Goal: Use online tool/utility

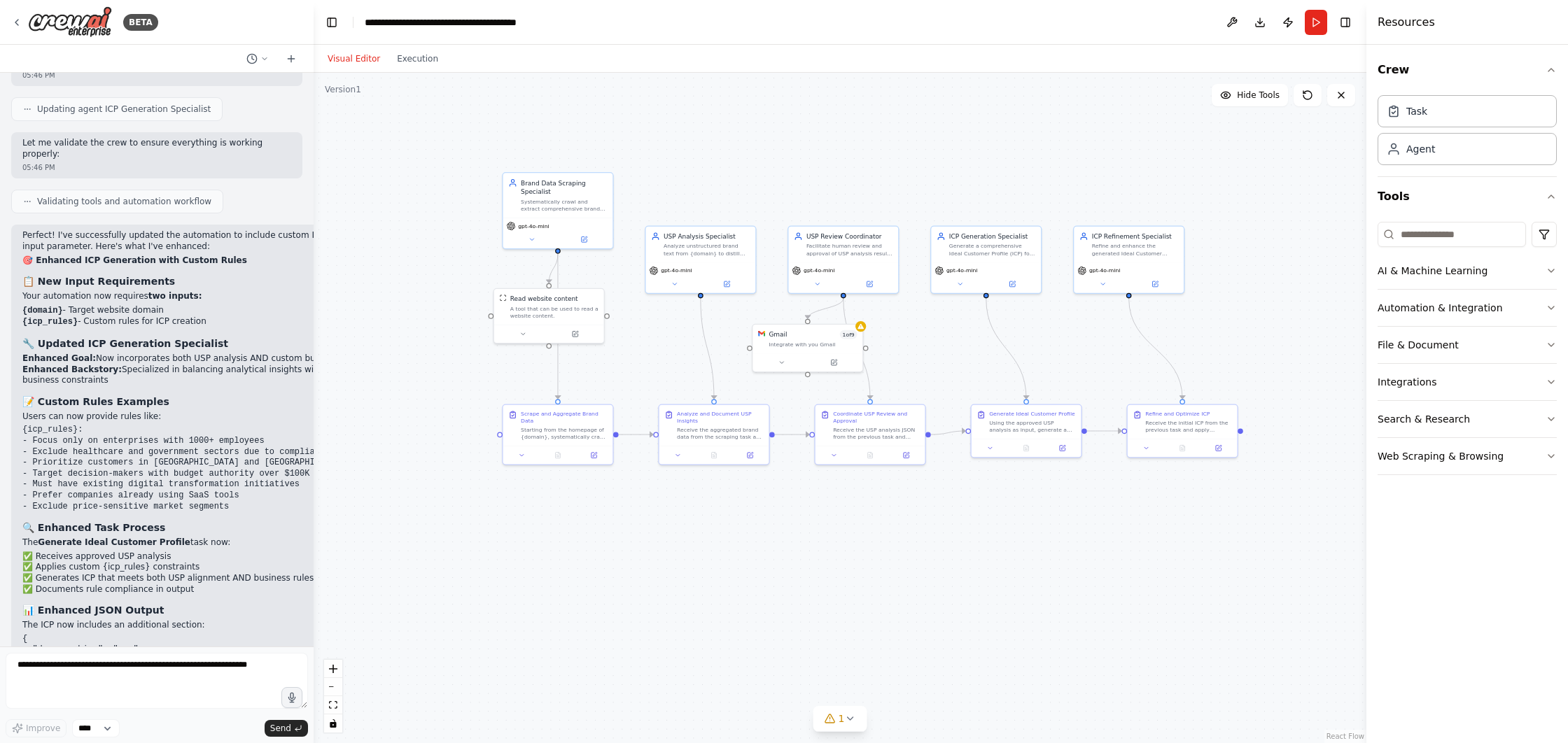
drag, startPoint x: 1004, startPoint y: 114, endPoint x: 939, endPoint y: 196, distance: 104.6
click at [939, 196] on div ".deletable-edge-delete-btn { width: 20px; height: 20px; border: 0px solid #ffff…" at bounding box center [839, 407] width 1053 height 670
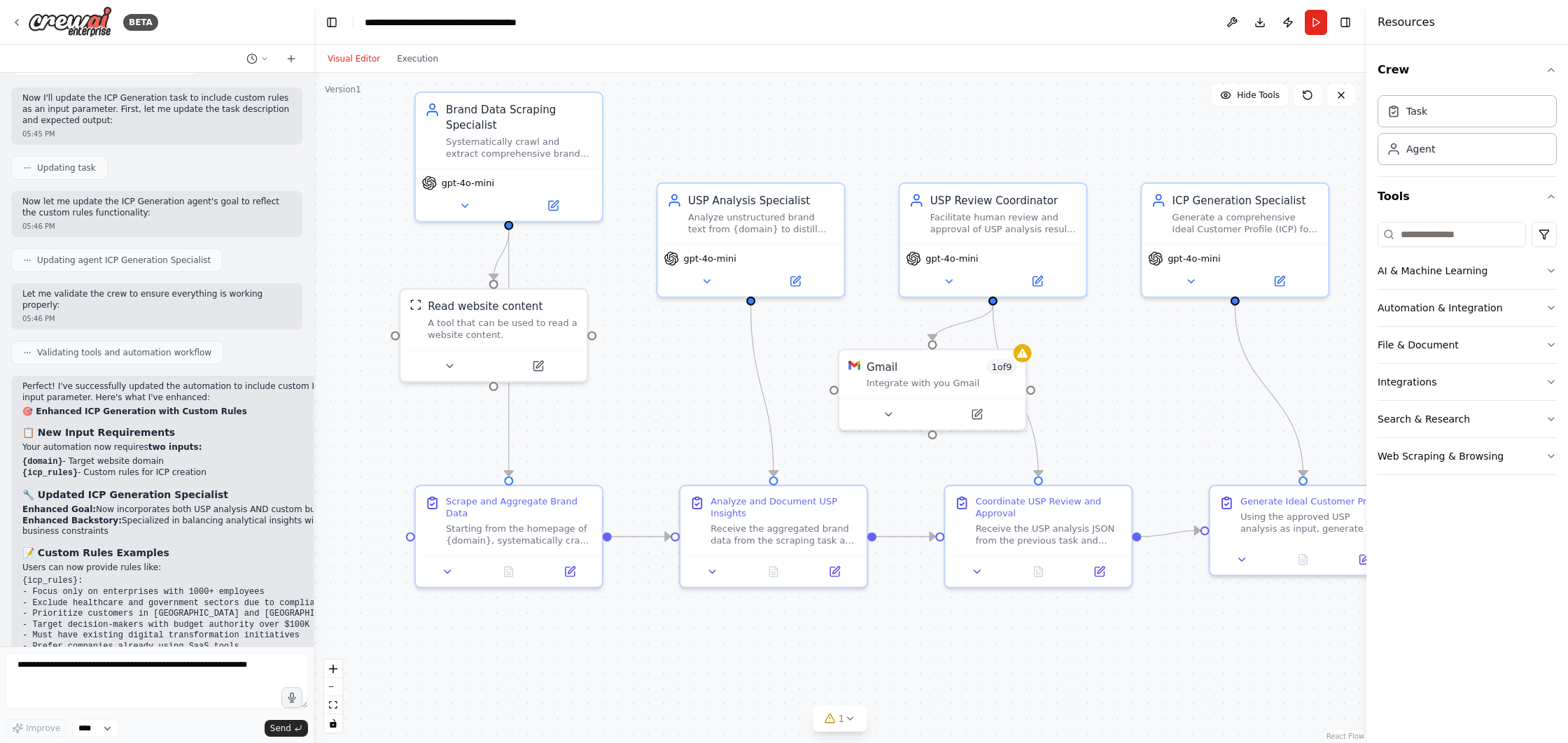
scroll to position [7929, 0]
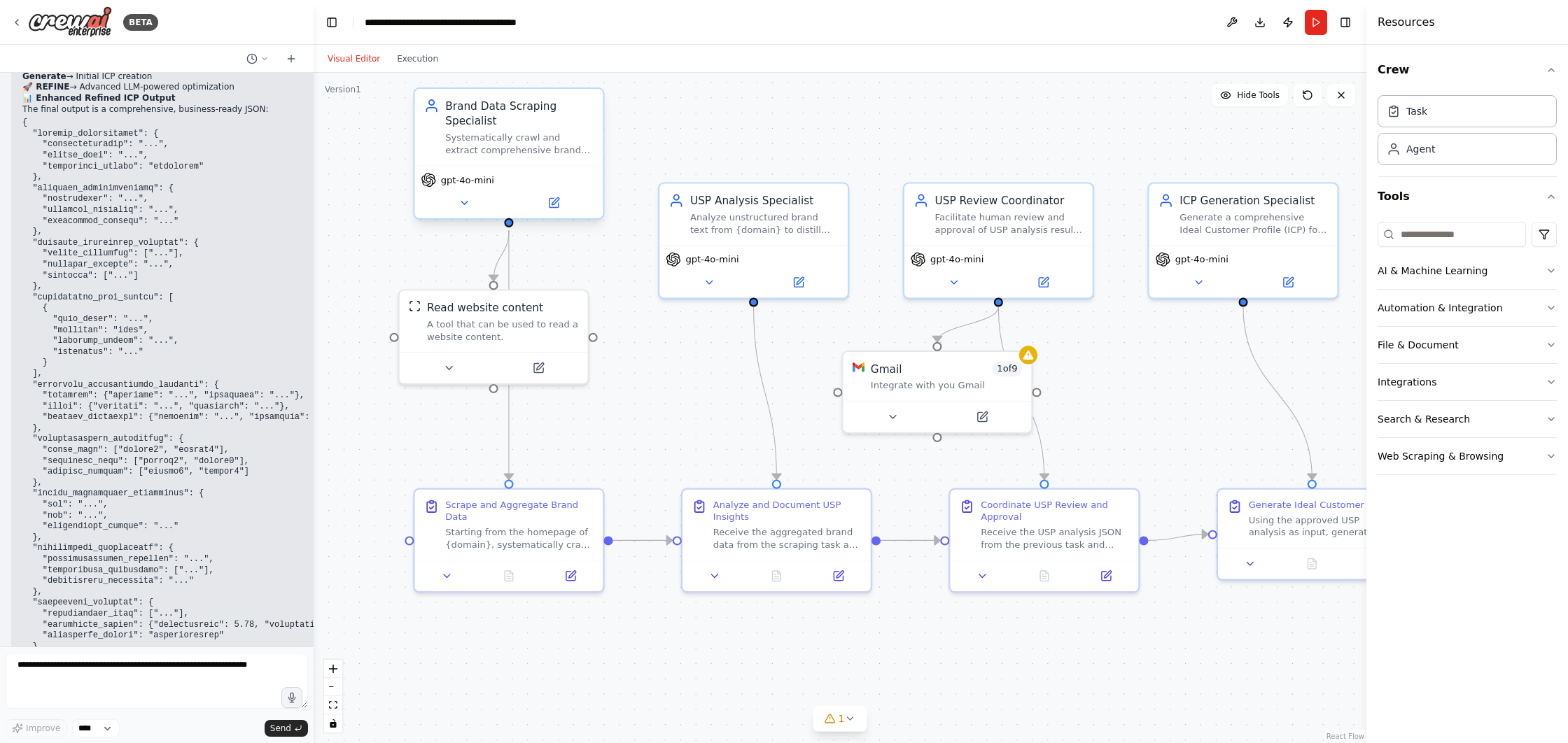
click at [487, 167] on div "gpt-4o-mini" at bounding box center [509, 191] width 188 height 52
click at [506, 538] on div "Starting from the homepage of {domain}, systematically crawl and scrape the web…" at bounding box center [519, 535] width 148 height 24
click at [736, 533] on div "Receive the aggregated brand data from the scraping task and perform comprehens…" at bounding box center [787, 535] width 148 height 24
click at [1322, 14] on button "Run" at bounding box center [1316, 22] width 22 height 25
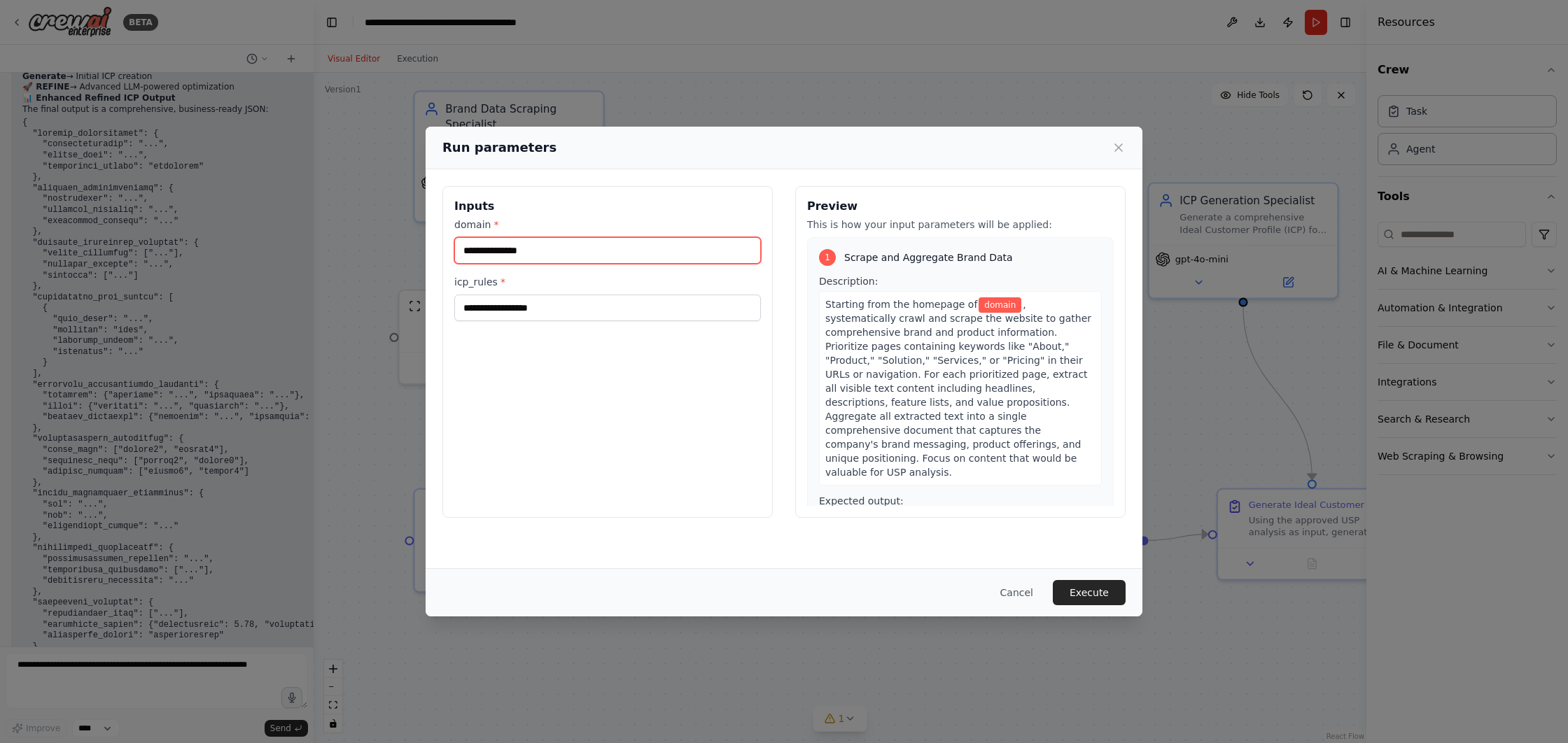
click at [589, 252] on input "domain *" at bounding box center [608, 250] width 307 height 27
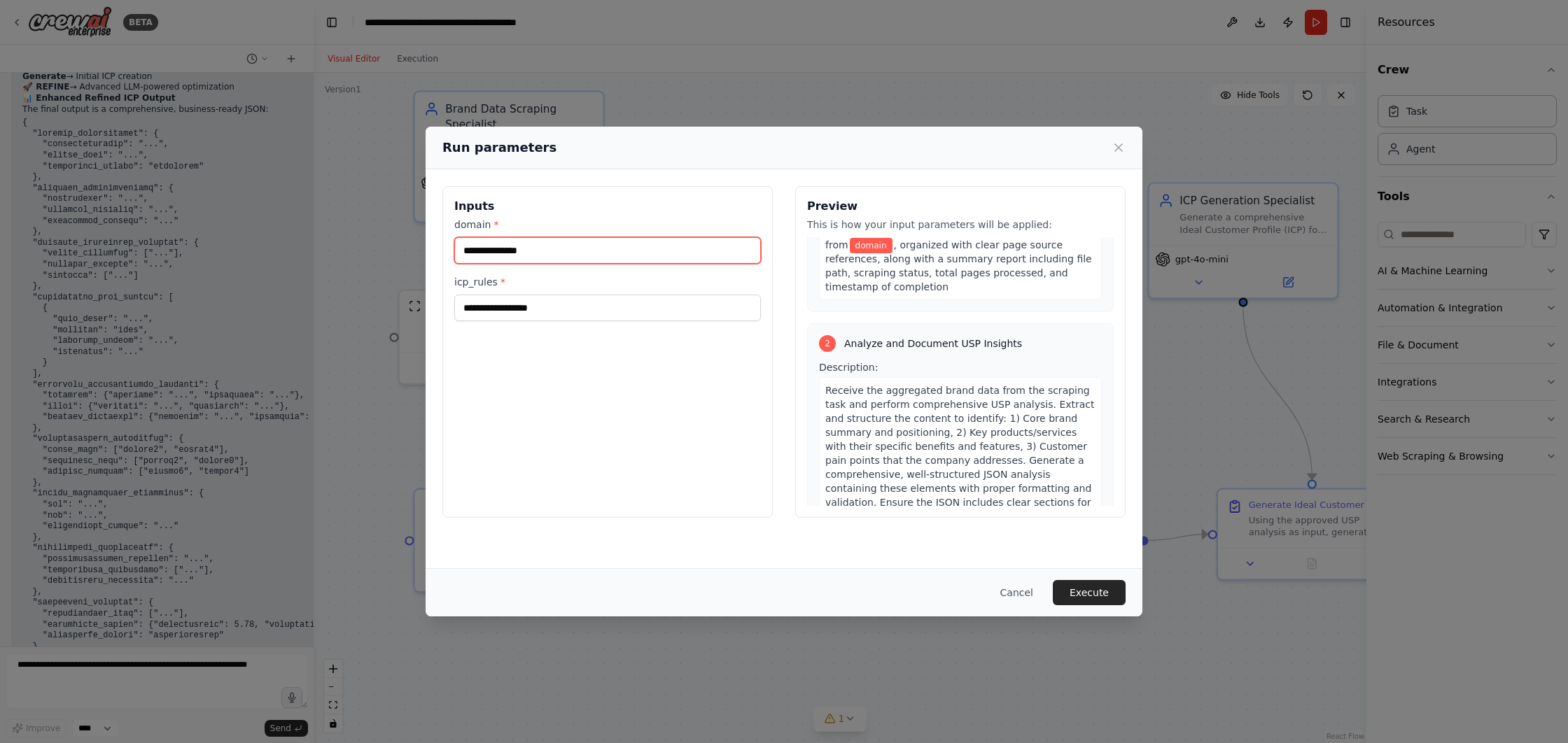
scroll to position [0, 0]
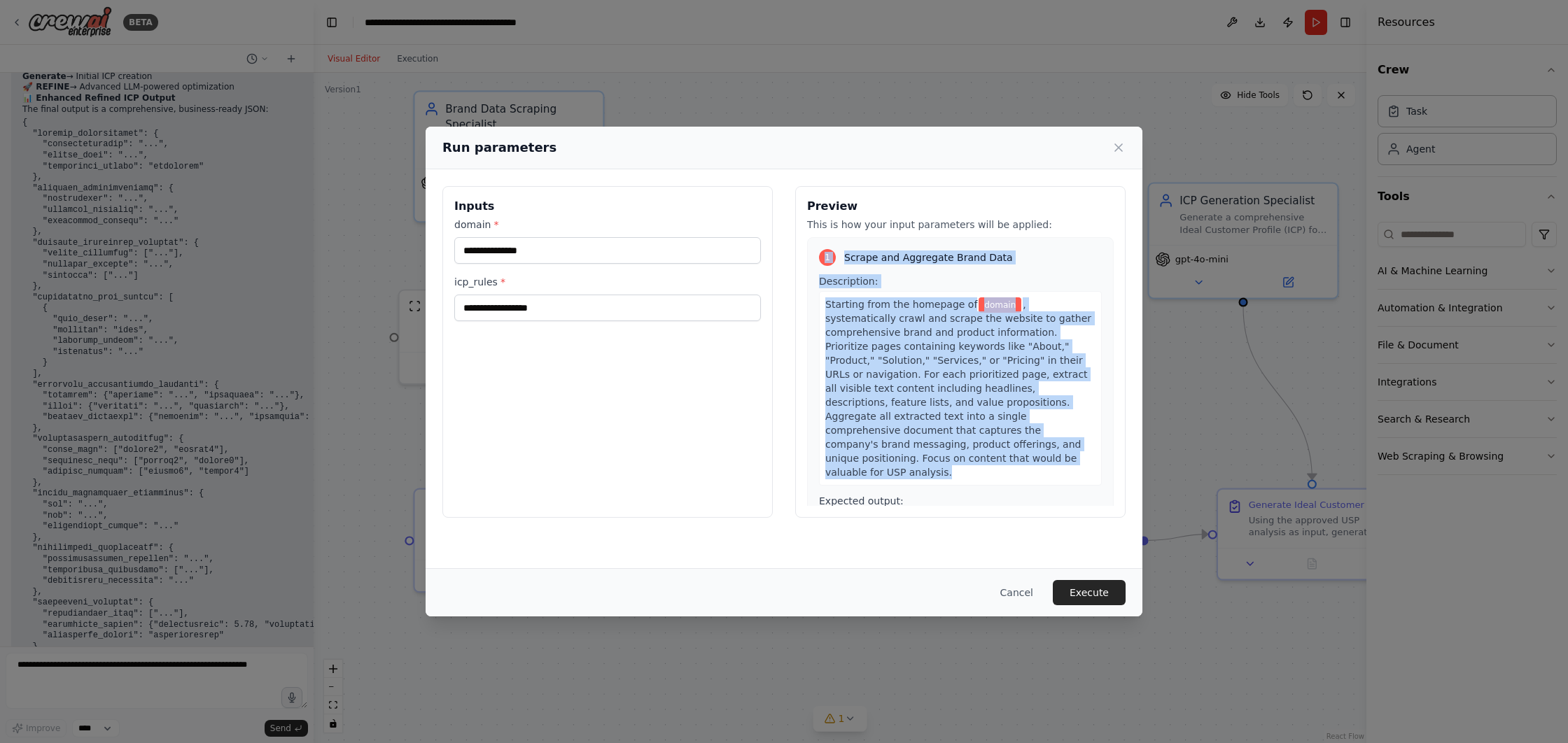
drag, startPoint x: 819, startPoint y: 256, endPoint x: 1022, endPoint y: 445, distance: 277.4
click at [1022, 445] on div "1 Scrape and Aggregate Brand Data Description: Starting from the homepage of do…" at bounding box center [960, 428] width 307 height 382
click at [1025, 442] on div "Starting from the homepage of domain , systematically crawl and scrape the webs…" at bounding box center [959, 388] width 283 height 195
drag, startPoint x: 1025, startPoint y: 442, endPoint x: 843, endPoint y: 254, distance: 261.7
click at [843, 254] on div "1 Scrape and Aggregate Brand Data Description: Starting from the homepage of do…" at bounding box center [960, 428] width 307 height 382
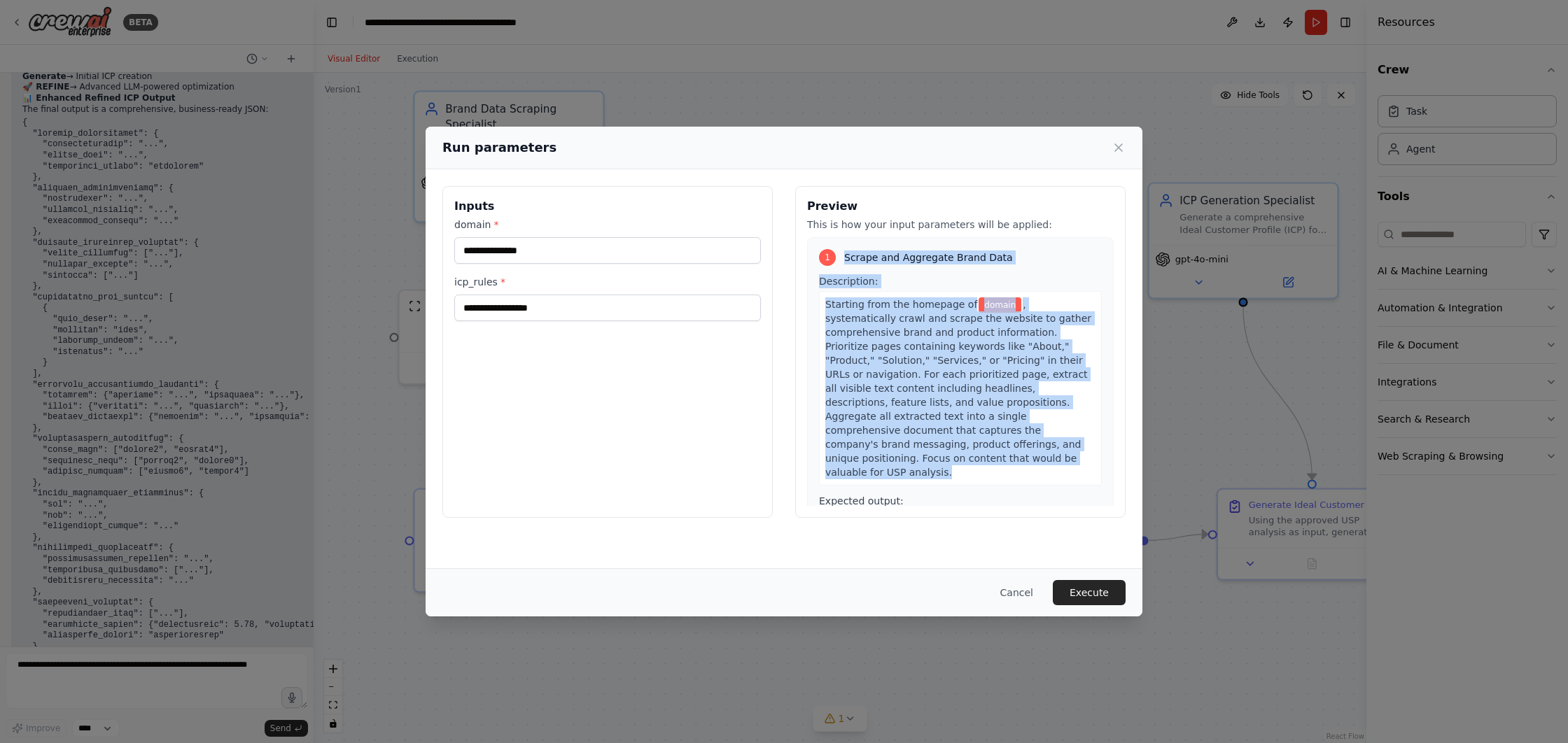
click at [857, 275] on span "Description:" at bounding box center [848, 281] width 59 height 11
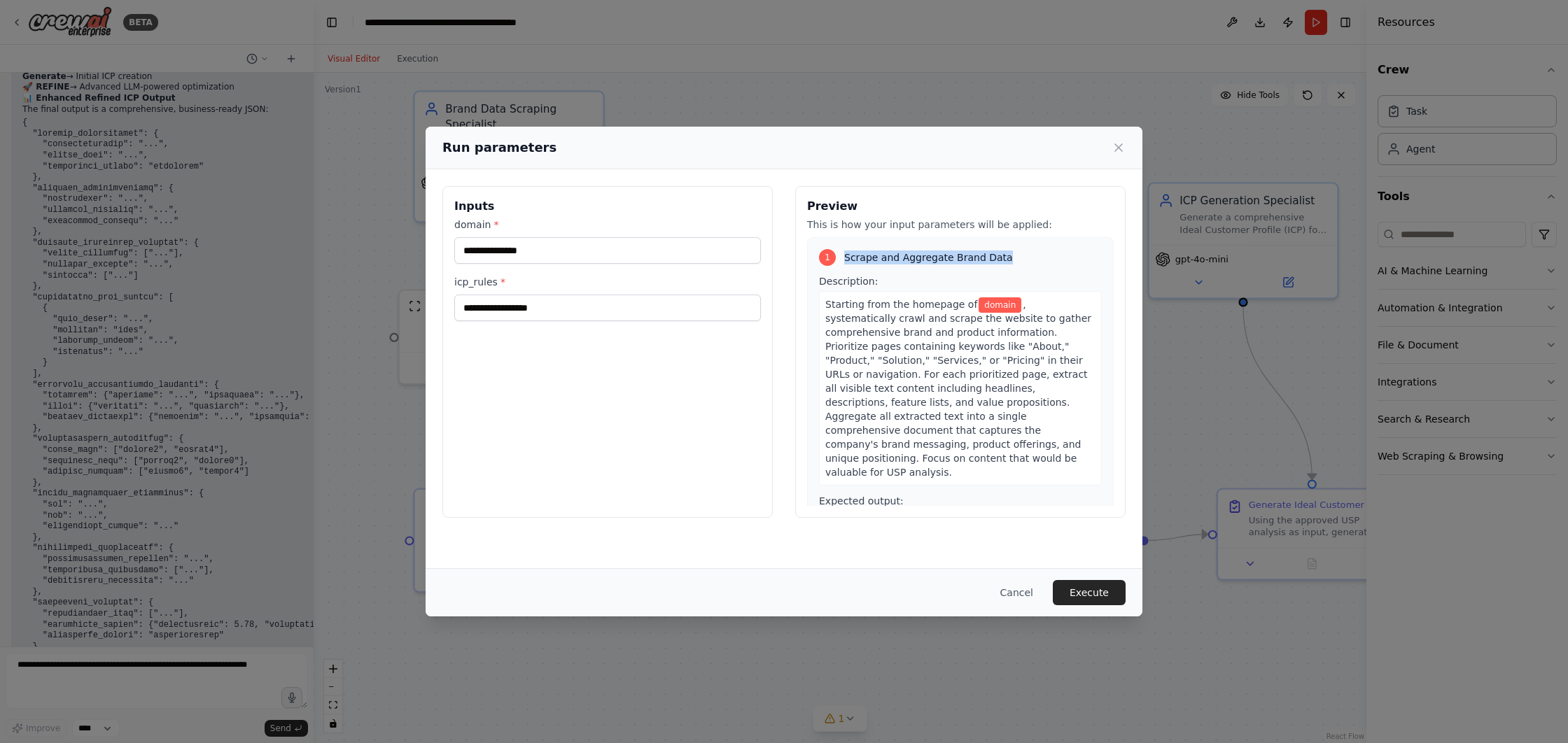
drag, startPoint x: 842, startPoint y: 256, endPoint x: 1027, endPoint y: 256, distance: 185.0
click at [1027, 256] on div "1 Scrape and Aggregate Brand Data" at bounding box center [959, 258] width 283 height 17
click at [984, 303] on span "domain" at bounding box center [1000, 304] width 43 height 15
click at [987, 303] on span "domain" at bounding box center [1000, 304] width 43 height 15
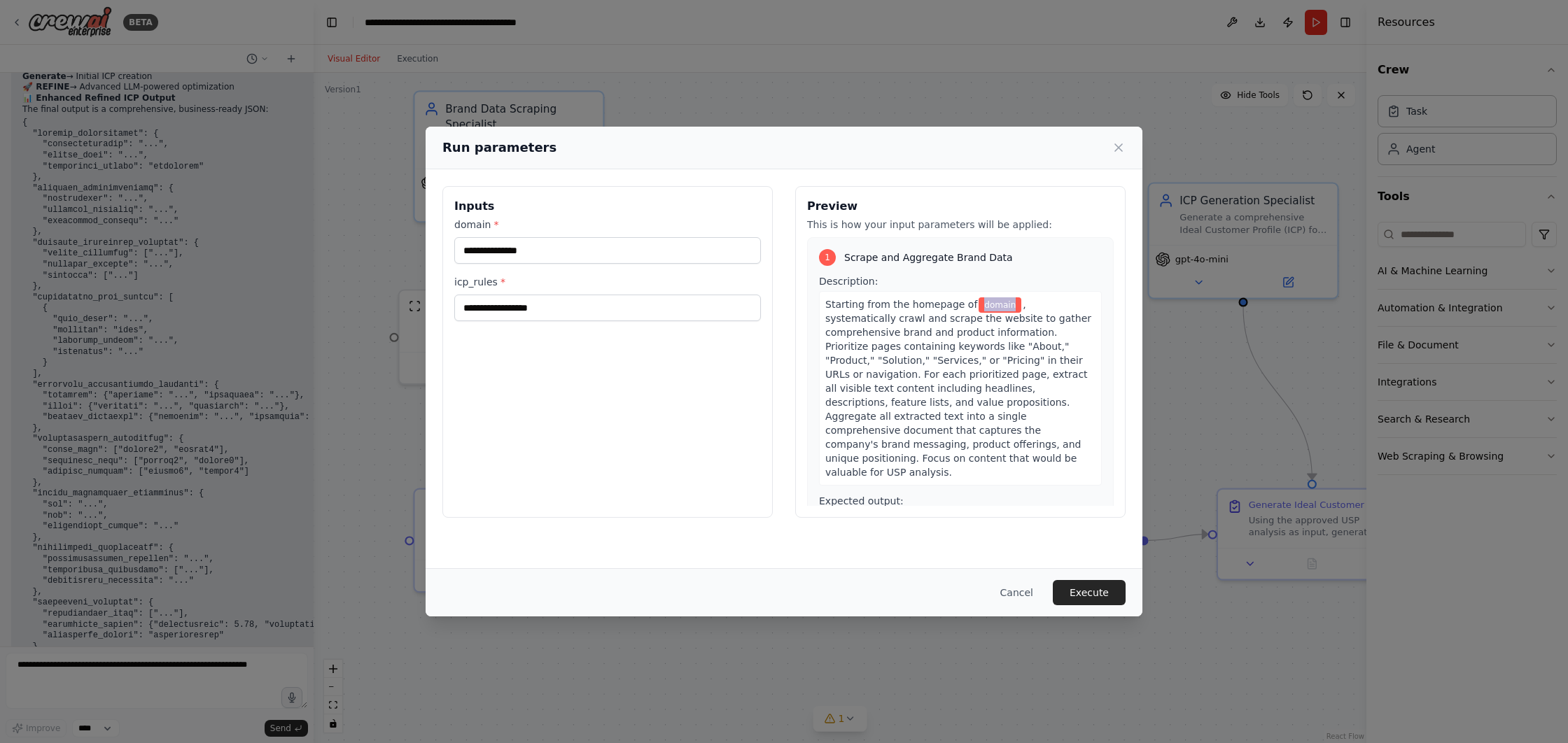
drag, startPoint x: 973, startPoint y: 305, endPoint x: 1004, endPoint y: 302, distance: 31.1
click at [1004, 302] on span "domain" at bounding box center [1000, 304] width 43 height 15
click at [556, 256] on input "domain *" at bounding box center [608, 250] width 307 height 27
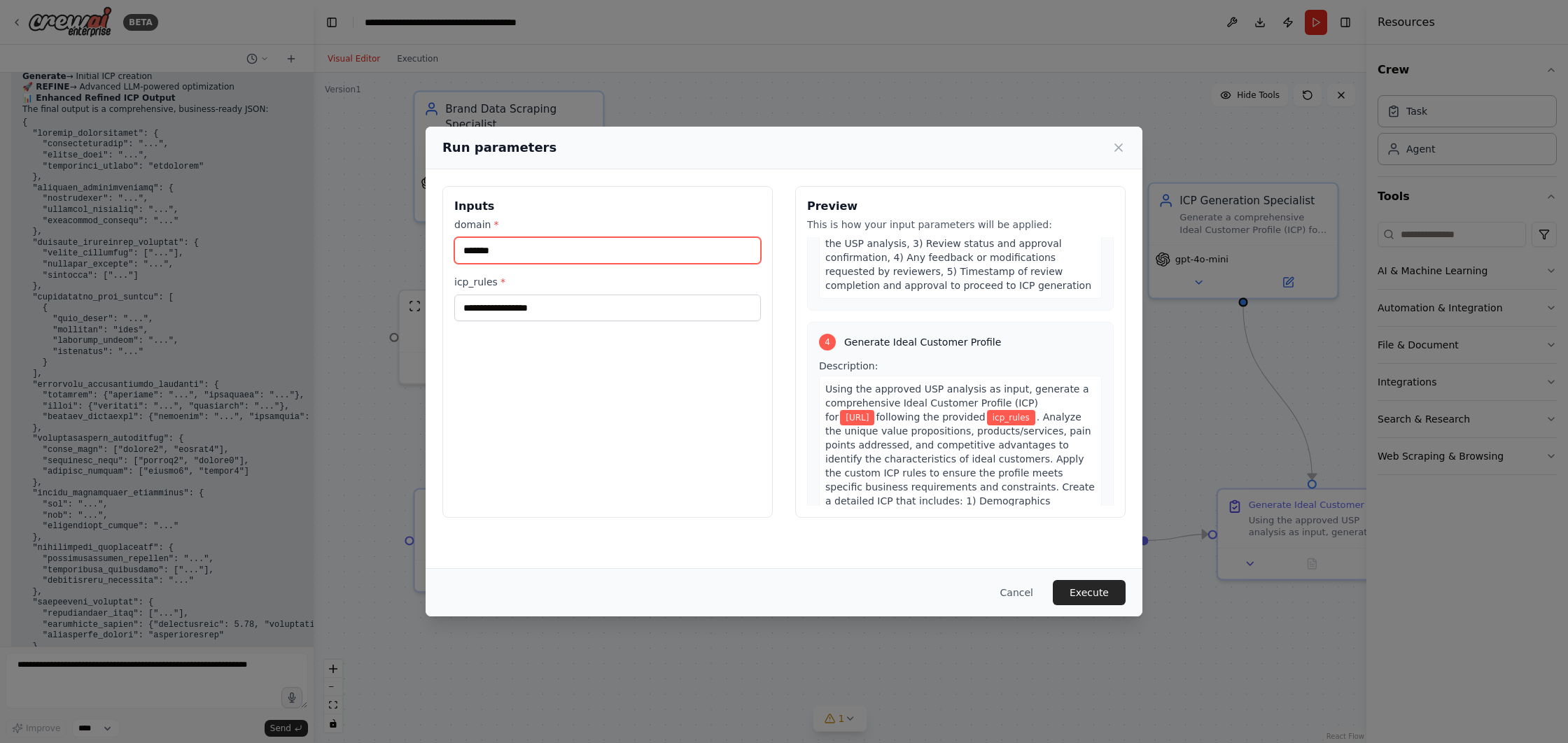
scroll to position [1184, 0]
type input "*******"
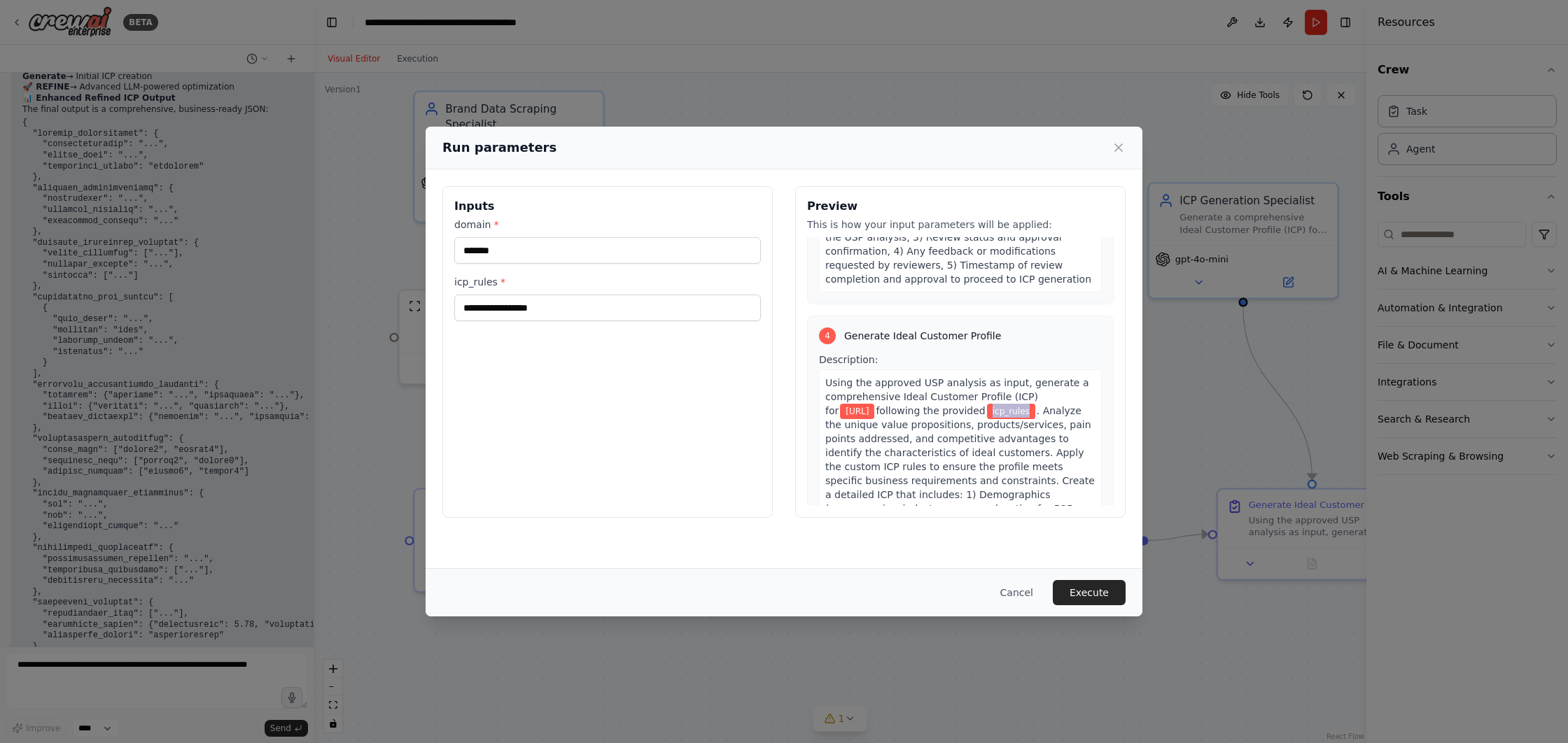
drag, startPoint x: 935, startPoint y: 332, endPoint x: 973, endPoint y: 331, distance: 38.0
click at [987, 404] on span "icp_rules" at bounding box center [1012, 411] width 48 height 15
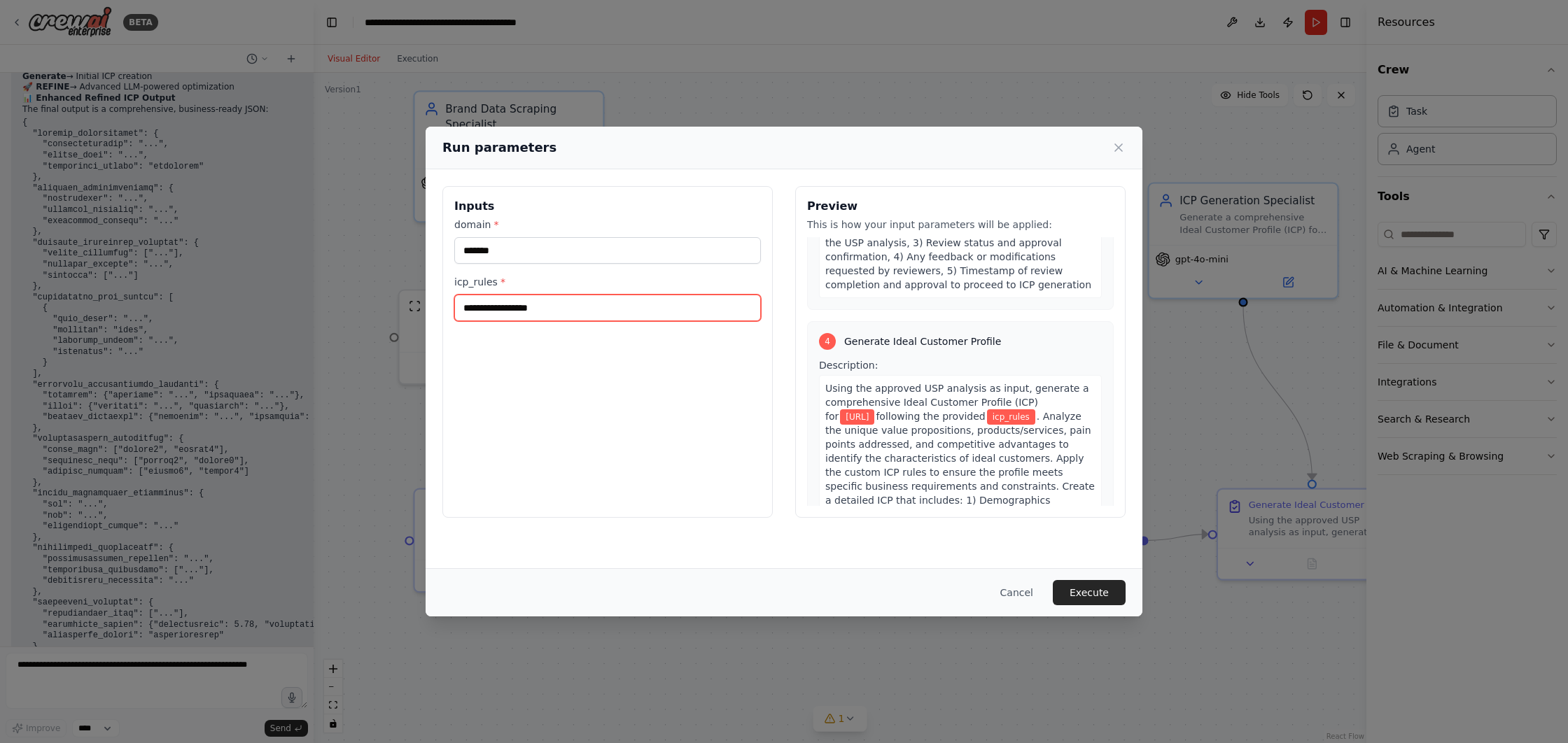
click at [591, 316] on input "icp_rules *" at bounding box center [608, 308] width 307 height 27
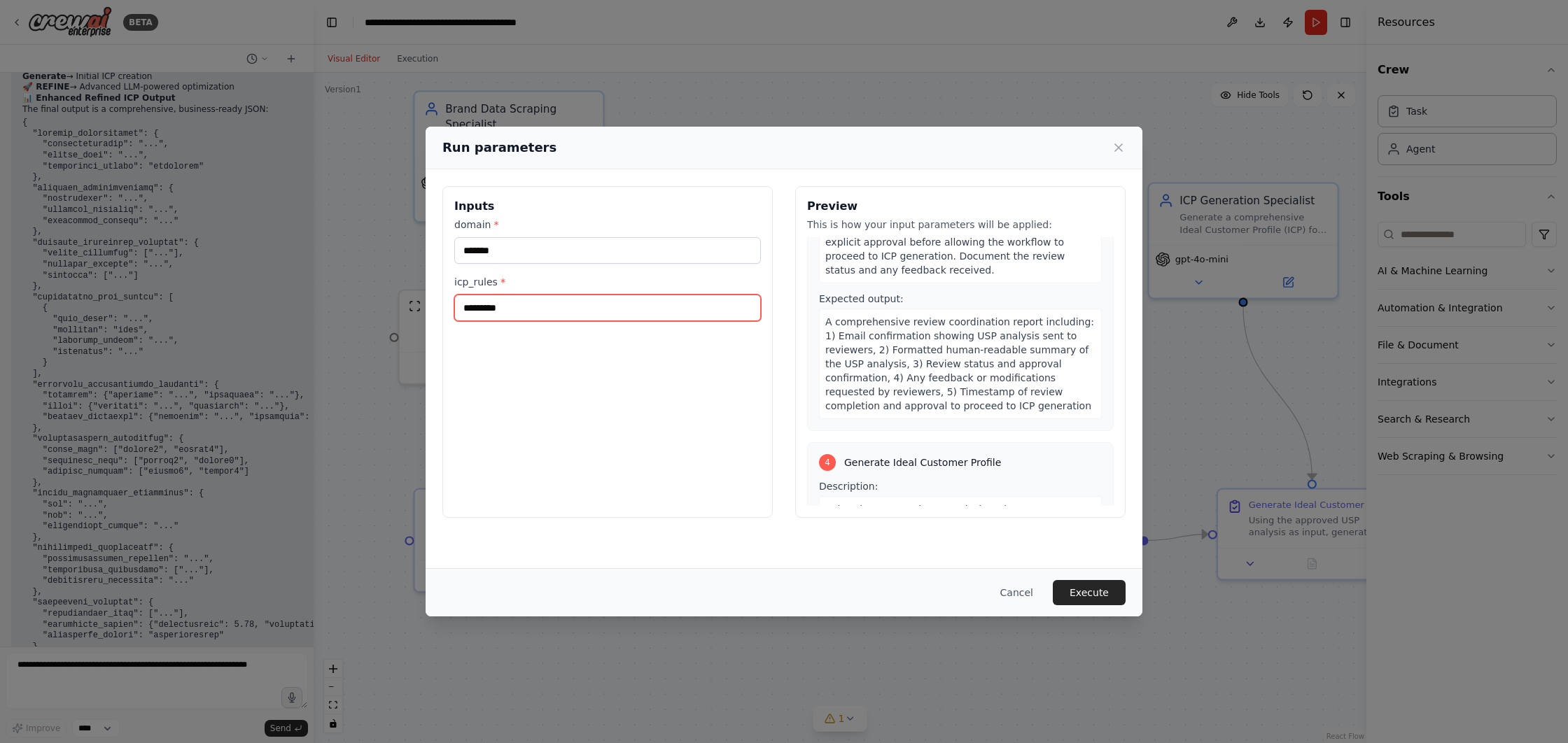
scroll to position [1168, 0]
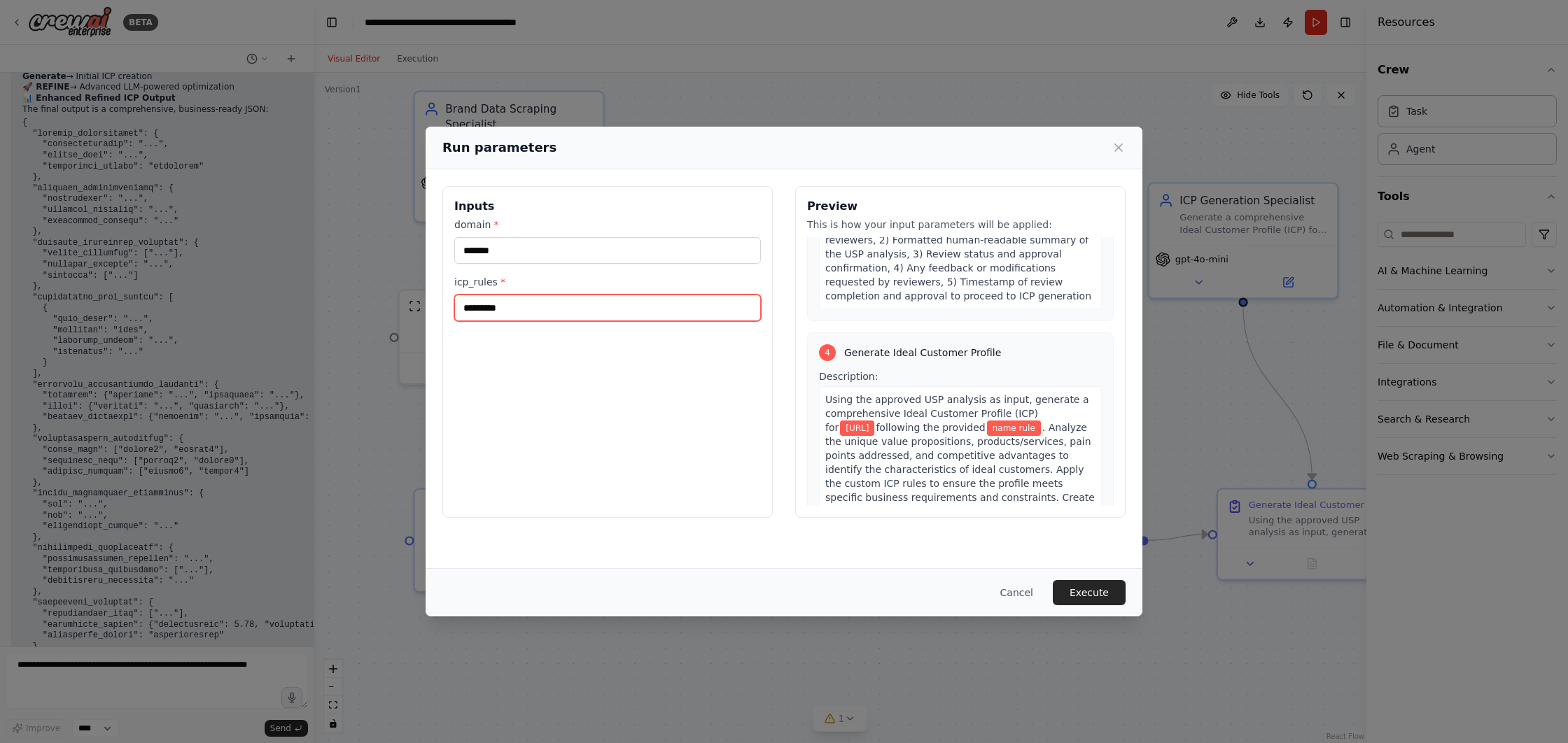
type input "*********"
drag, startPoint x: 935, startPoint y: 345, endPoint x: 1012, endPoint y: 338, distance: 77.3
click at [1012, 386] on div "Using the approved USP analysis as input, generate a comprehensive Ideal Custom…" at bounding box center [959, 532] width 283 height 293
click at [987, 421] on span "name rule" at bounding box center [1014, 428] width 54 height 15
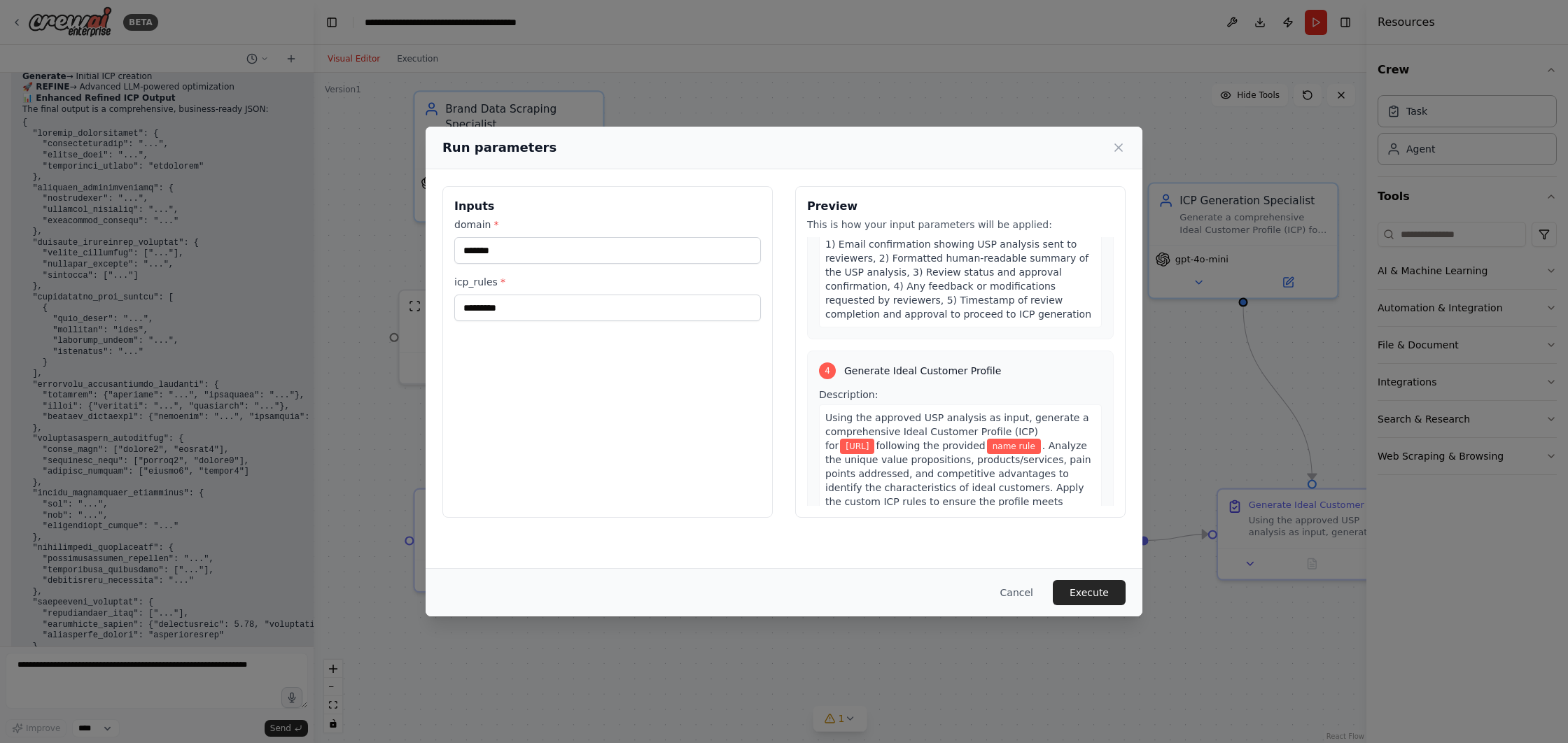
scroll to position [1145, 0]
drag, startPoint x: 539, startPoint y: 313, endPoint x: 453, endPoint y: 310, distance: 86.1
click at [454, 310] on input "*********" at bounding box center [608, 308] width 307 height 27
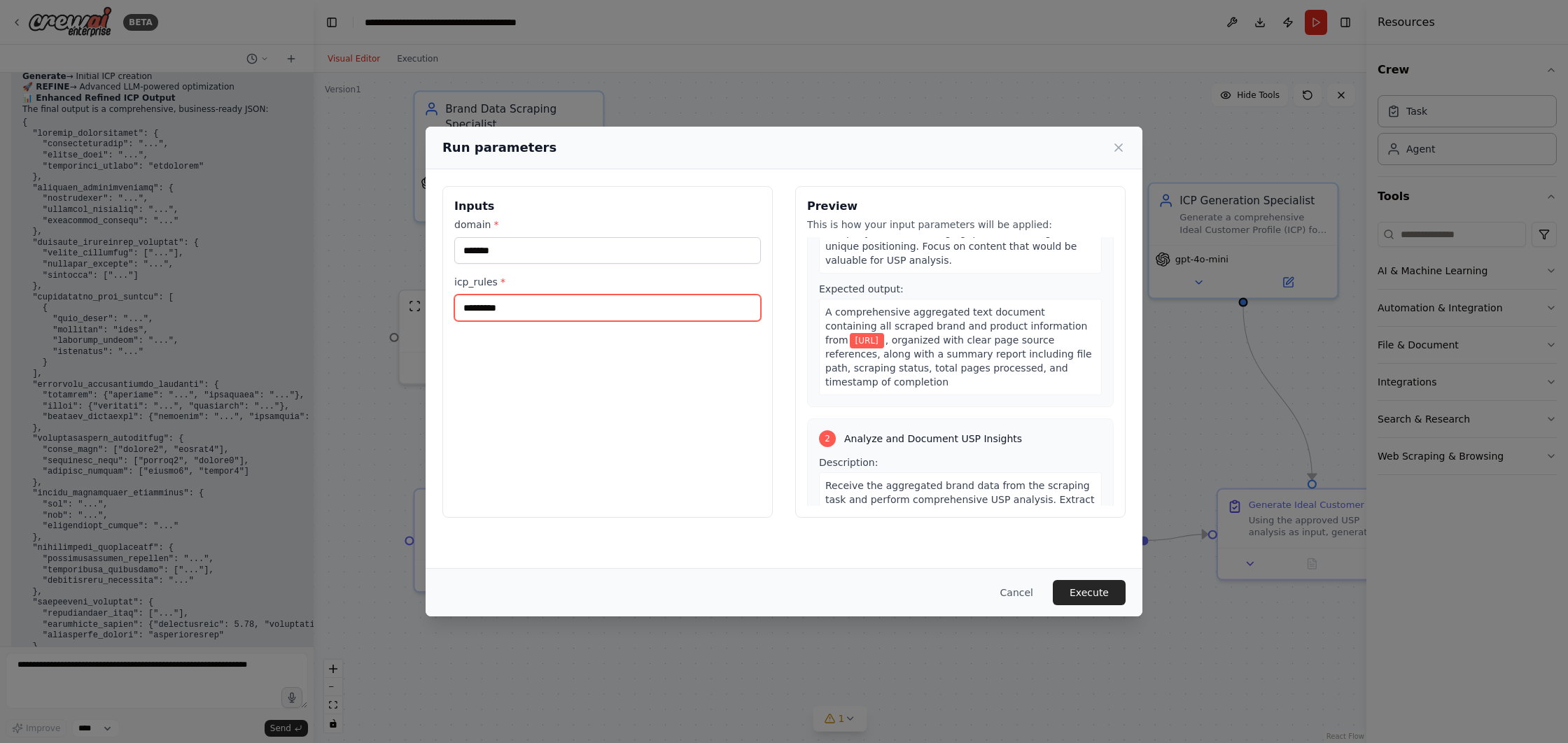
scroll to position [0, 0]
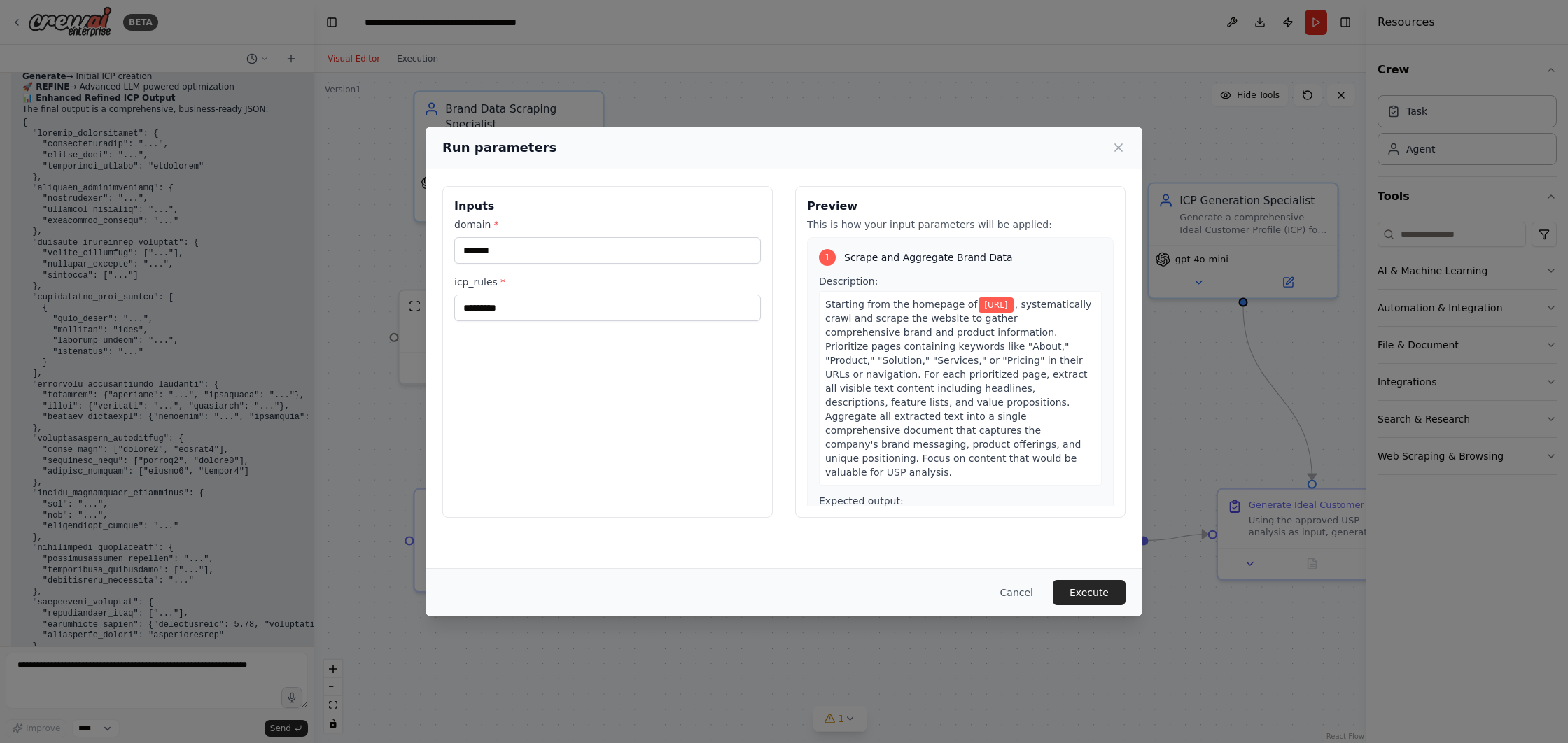
click at [692, 379] on div "Inputs domain * ******* icp_rules * *********" at bounding box center [608, 352] width 330 height 332
drag, startPoint x: 536, startPoint y: 253, endPoint x: 464, endPoint y: 253, distance: 72.0
click at [464, 253] on input "*******" at bounding box center [608, 250] width 307 height 27
click at [528, 298] on input "*********" at bounding box center [608, 308] width 307 height 27
drag, startPoint x: 539, startPoint y: 306, endPoint x: 446, endPoint y: 303, distance: 93.0
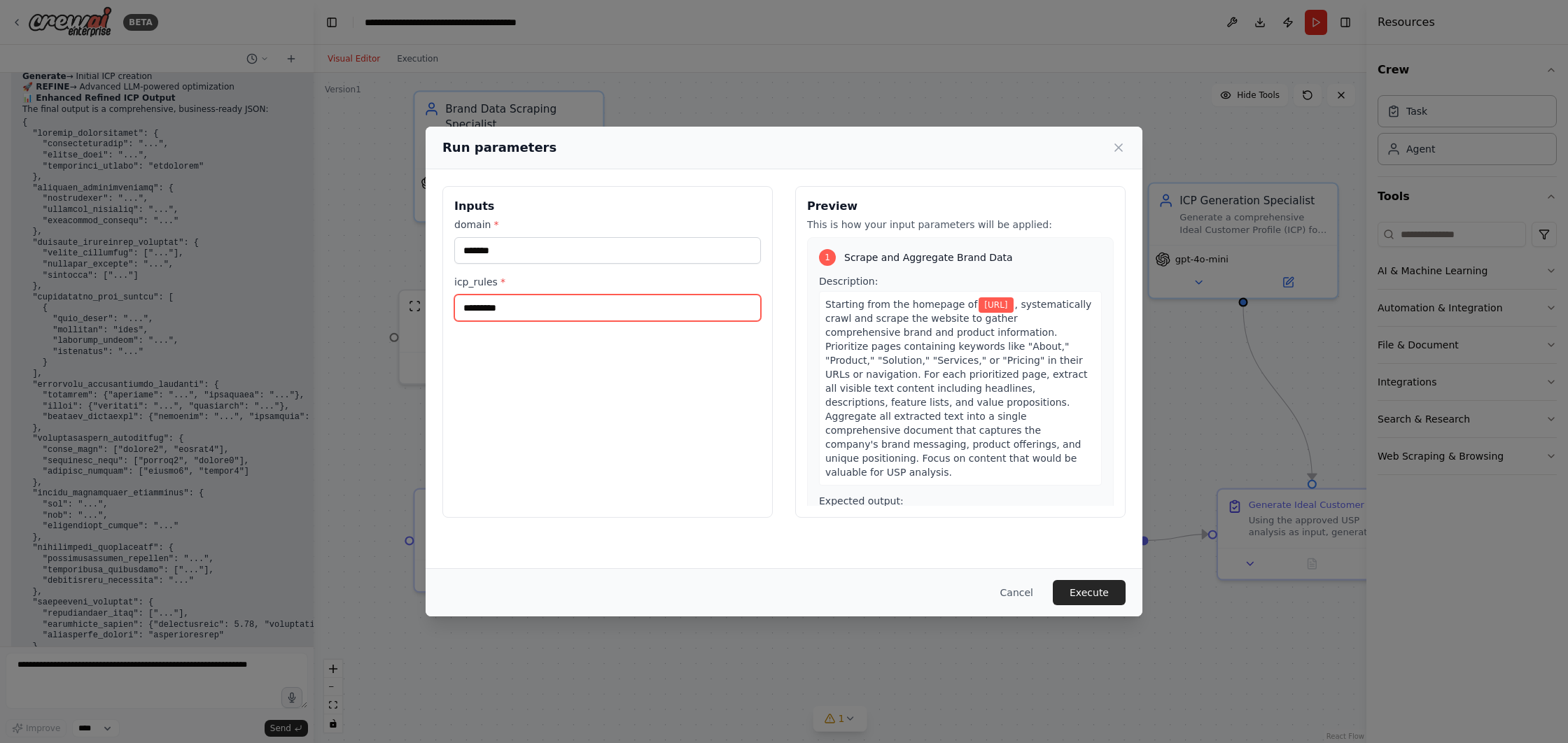
click at [446, 303] on div "Inputs domain * ******* icp_rules * *********" at bounding box center [608, 352] width 330 height 332
click at [1074, 591] on button "Execute" at bounding box center [1089, 593] width 73 height 25
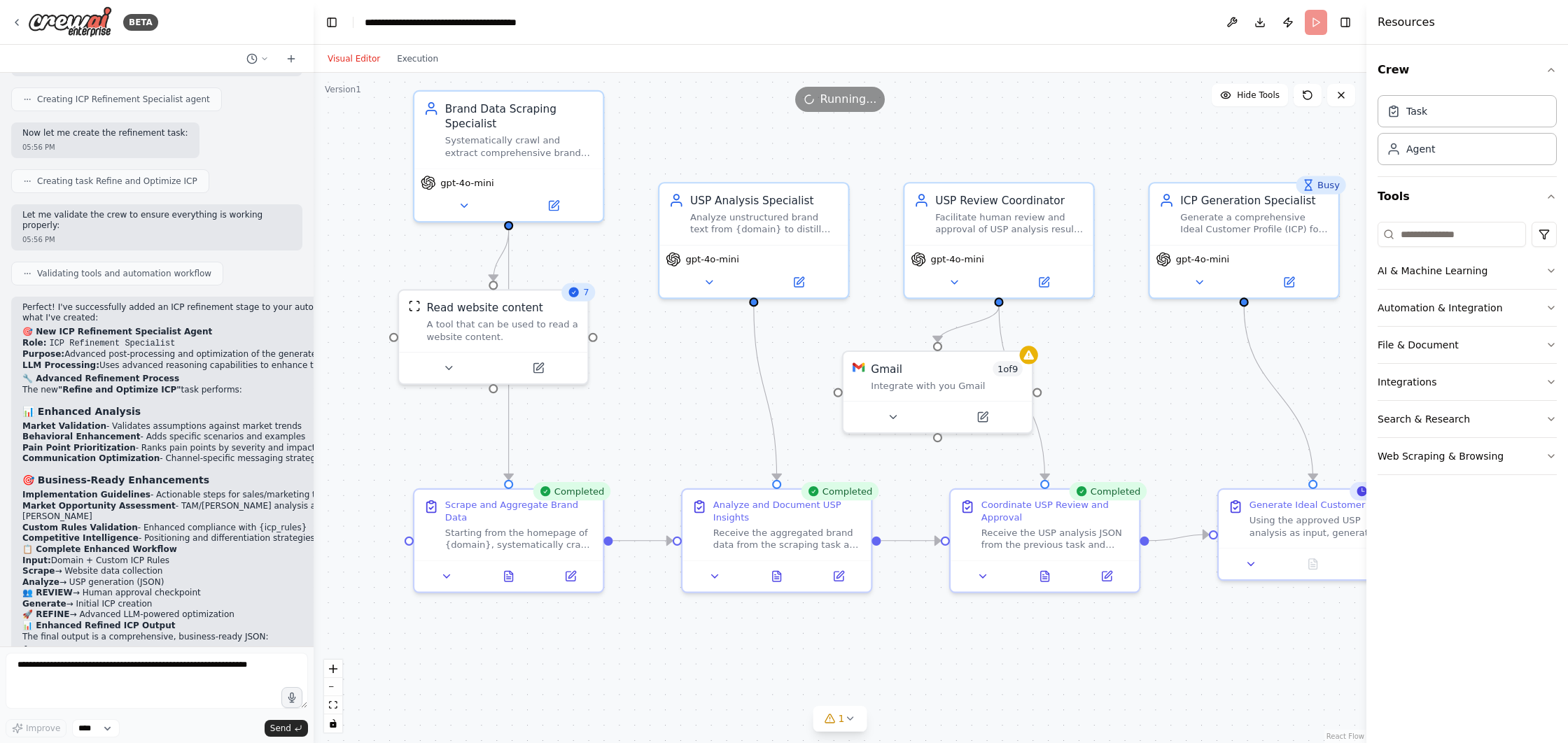
scroll to position [7929, 0]
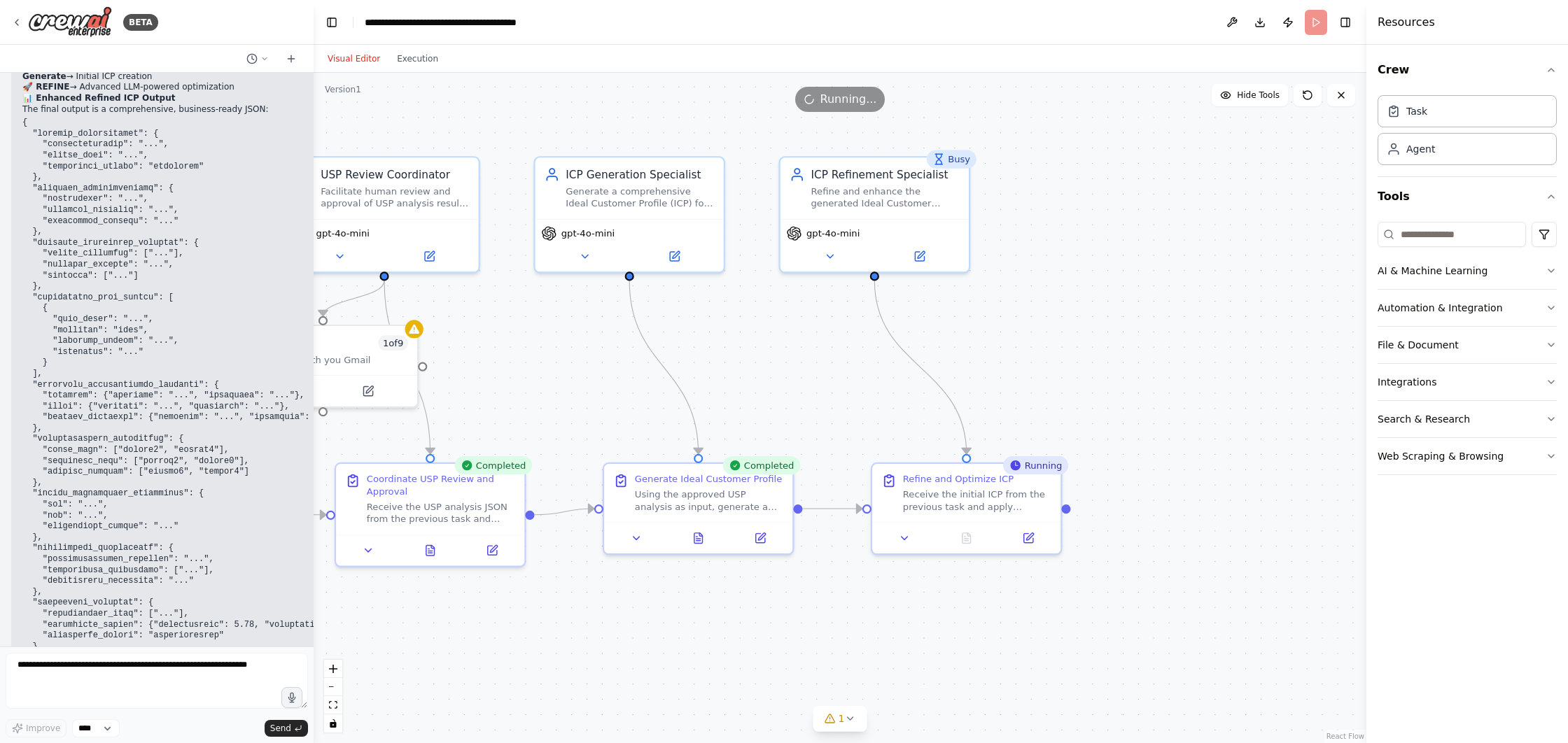
drag, startPoint x: 1226, startPoint y: 399, endPoint x: 583, endPoint y: 372, distance: 643.6
click at [583, 372] on div ".deletable-edge-delete-btn { width: 20px; height: 20px; border: 0px solid #ffff…" at bounding box center [839, 407] width 1053 height 670
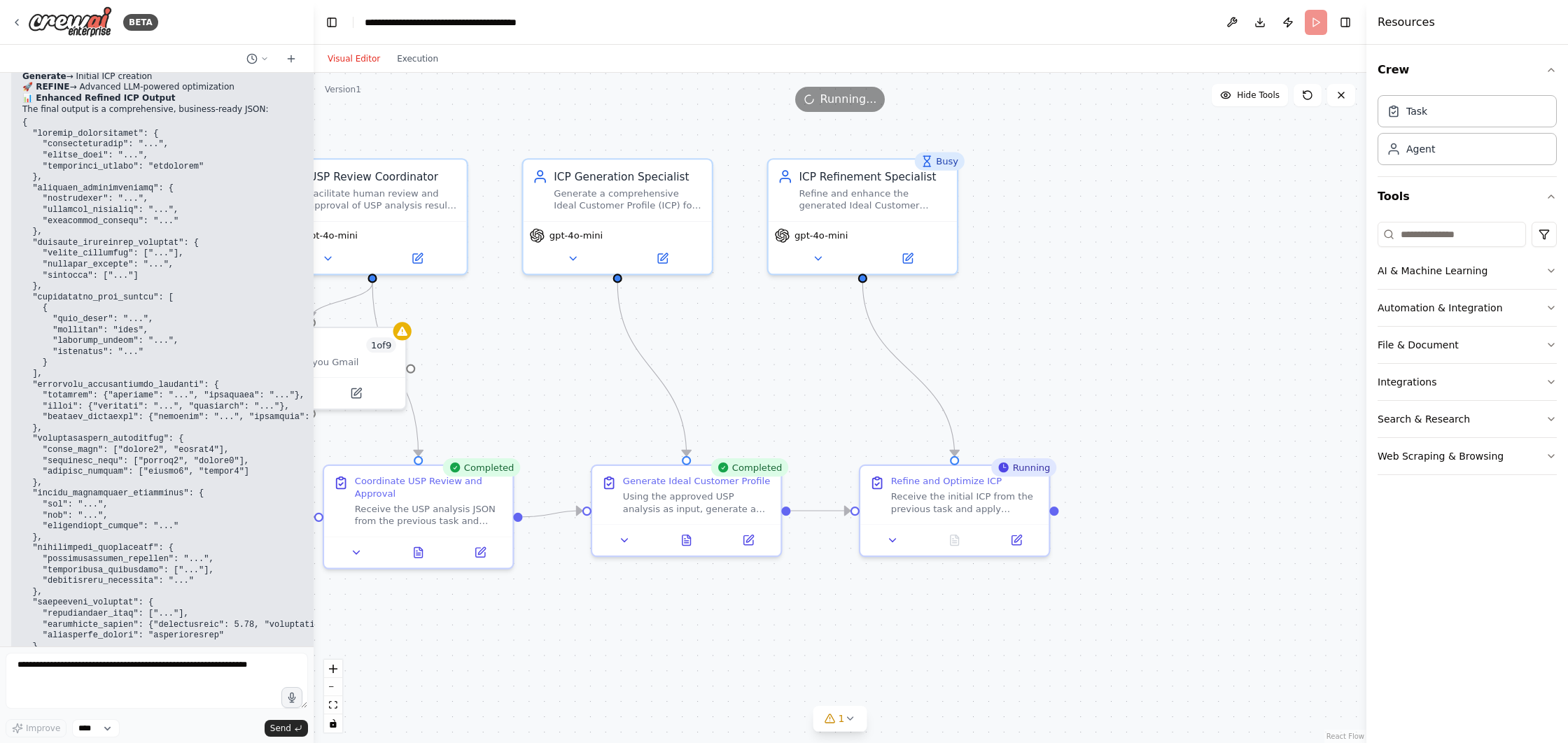
drag, startPoint x: 694, startPoint y: 406, endPoint x: 1098, endPoint y: 382, distance: 404.7
click at [1102, 382] on div ".deletable-edge-delete-btn { width: 20px; height: 20px; border: 0px solid #ffff…" at bounding box center [839, 407] width 1053 height 670
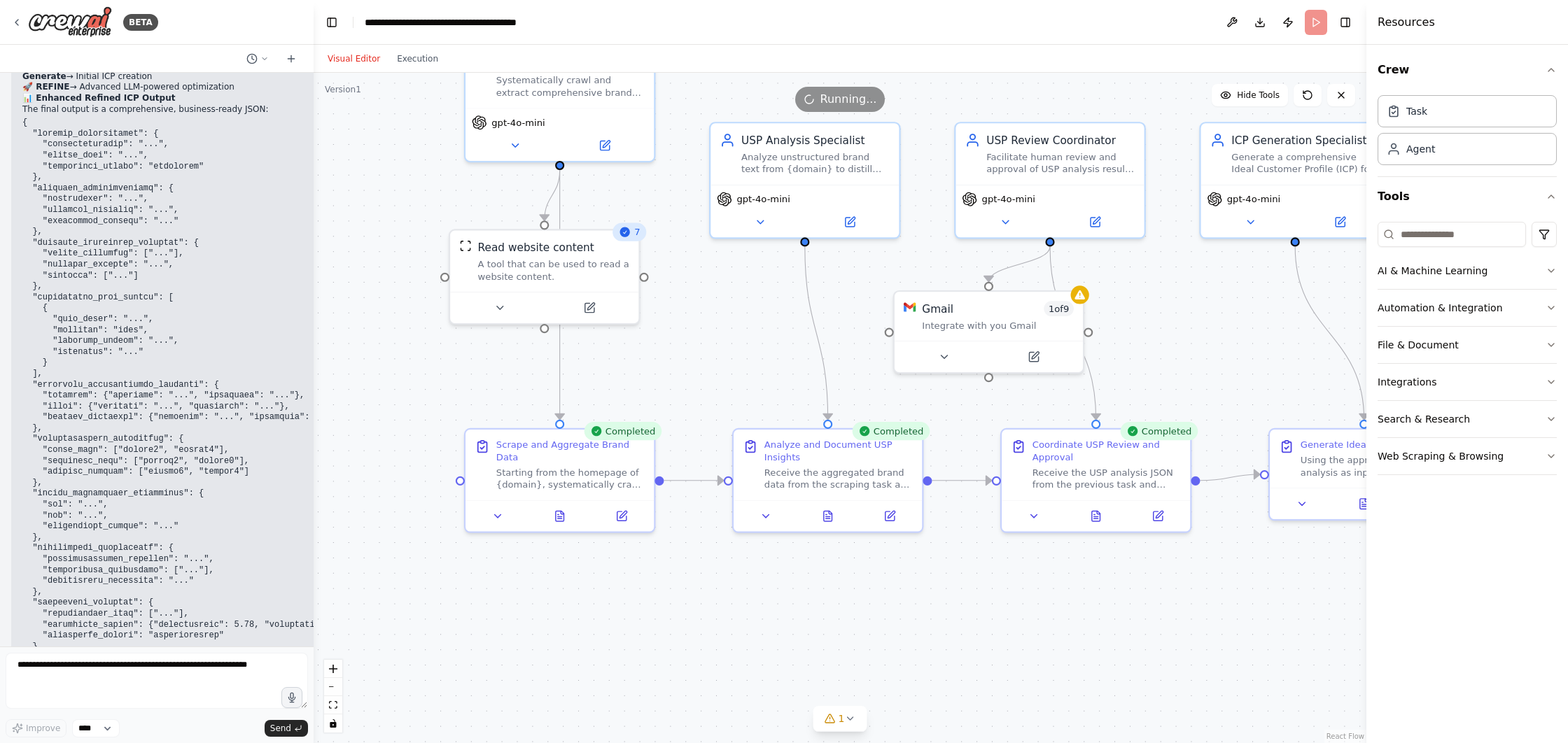
drag, startPoint x: 641, startPoint y: 410, endPoint x: 876, endPoint y: 402, distance: 235.1
click at [940, 400] on div ".deletable-edge-delete-btn { width: 20px; height: 20px; border: 0px solid #ffff…" at bounding box center [839, 407] width 1053 height 670
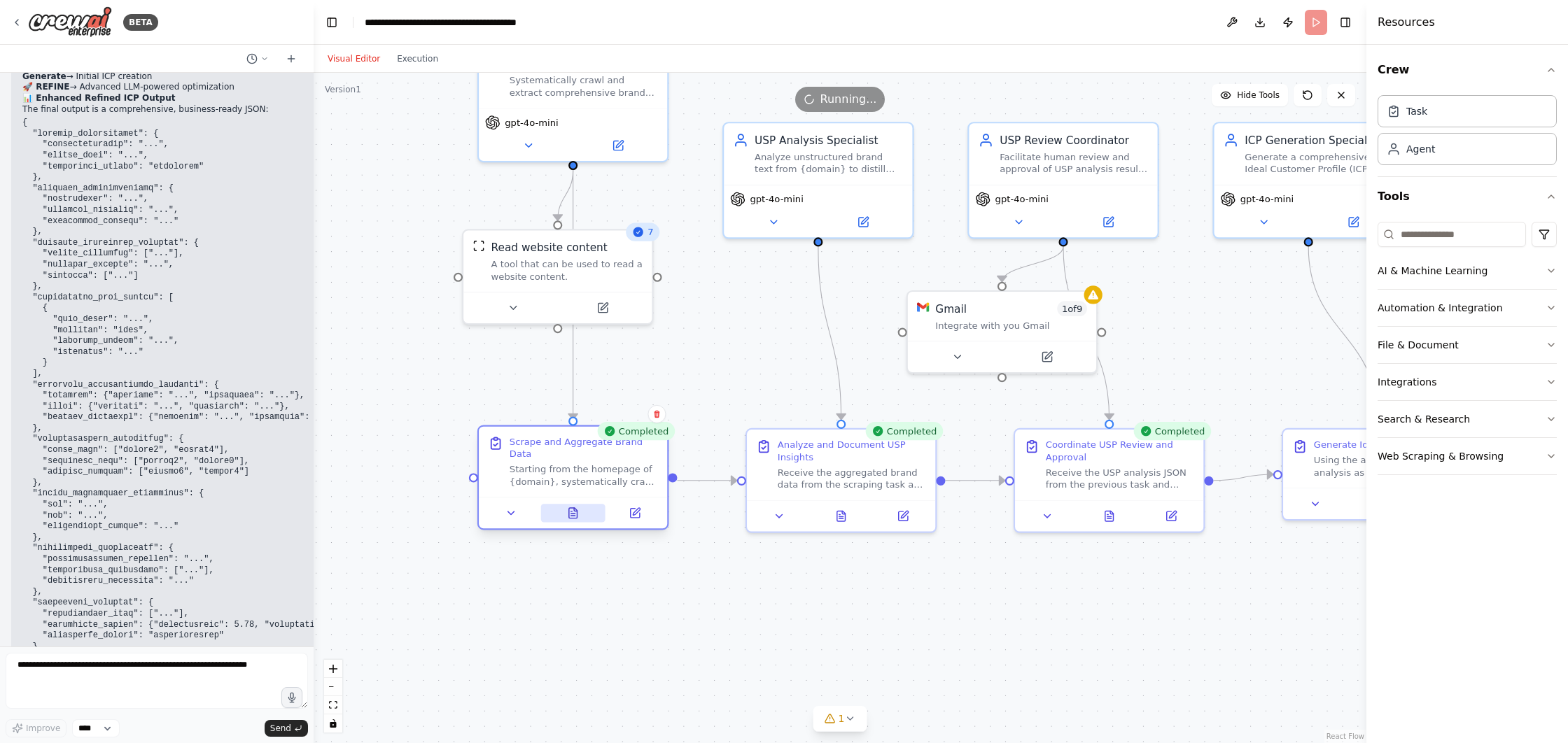
click at [574, 519] on icon at bounding box center [574, 513] width 13 height 13
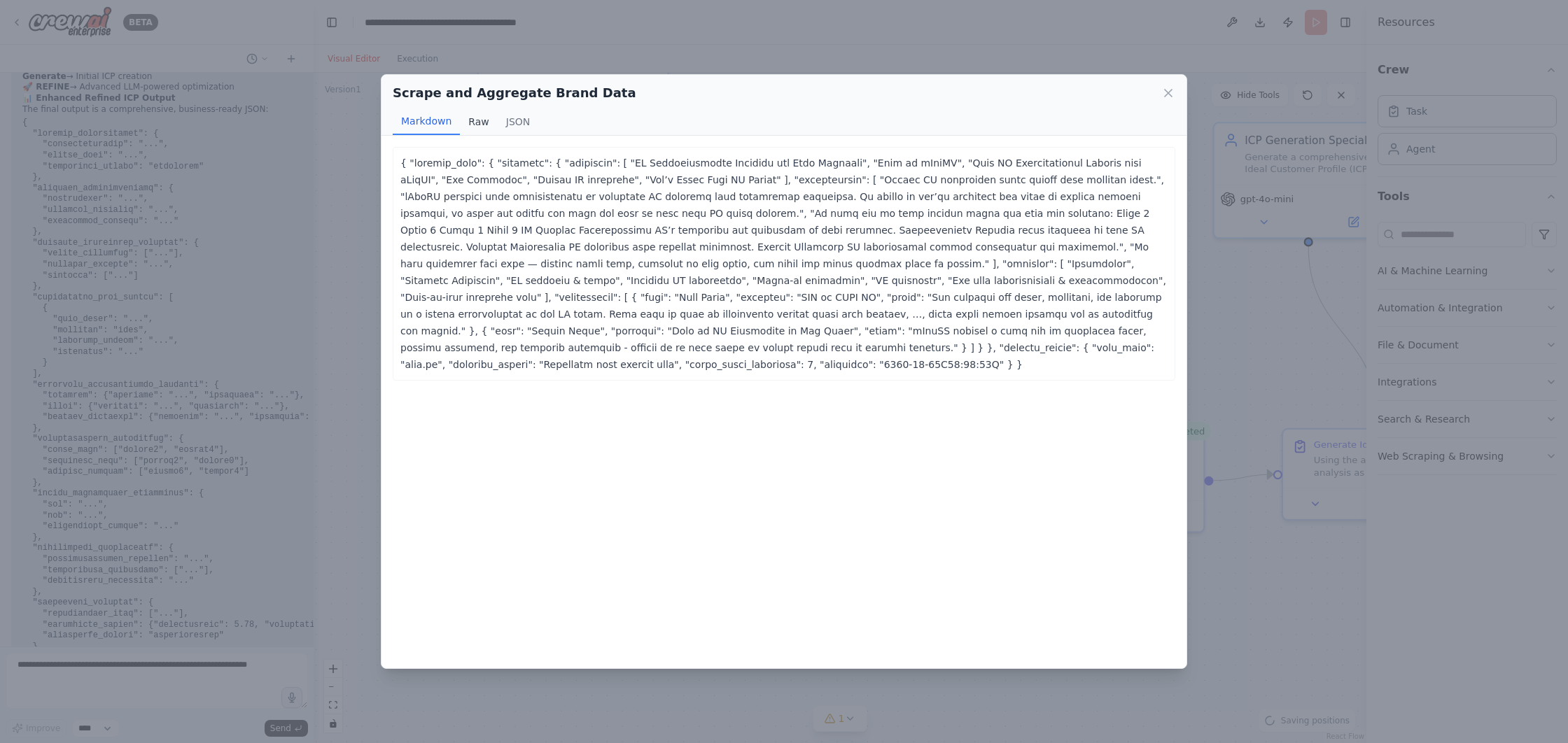
click at [474, 120] on button "Raw" at bounding box center [477, 122] width 37 height 27
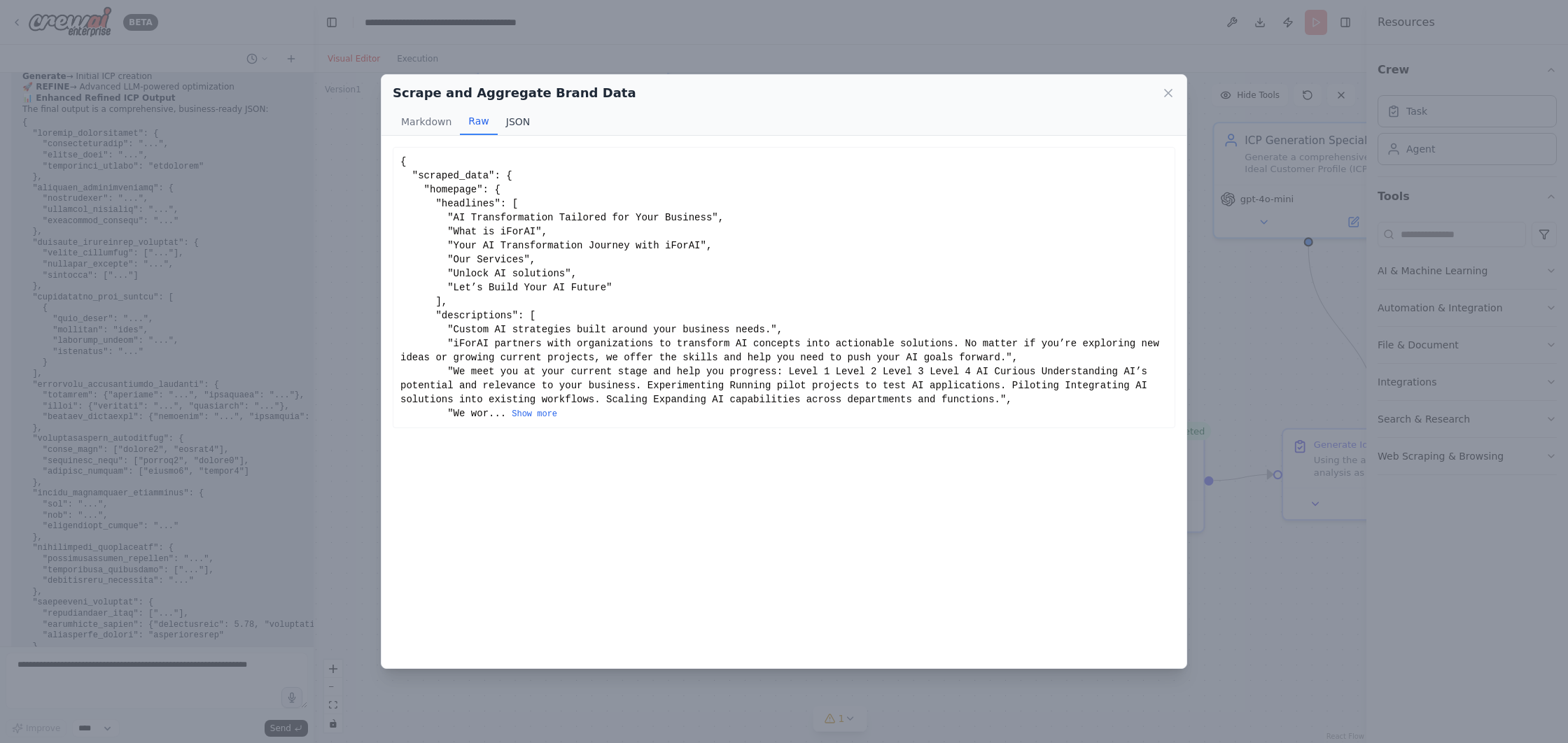
click at [513, 126] on button "JSON" at bounding box center [518, 122] width 41 height 27
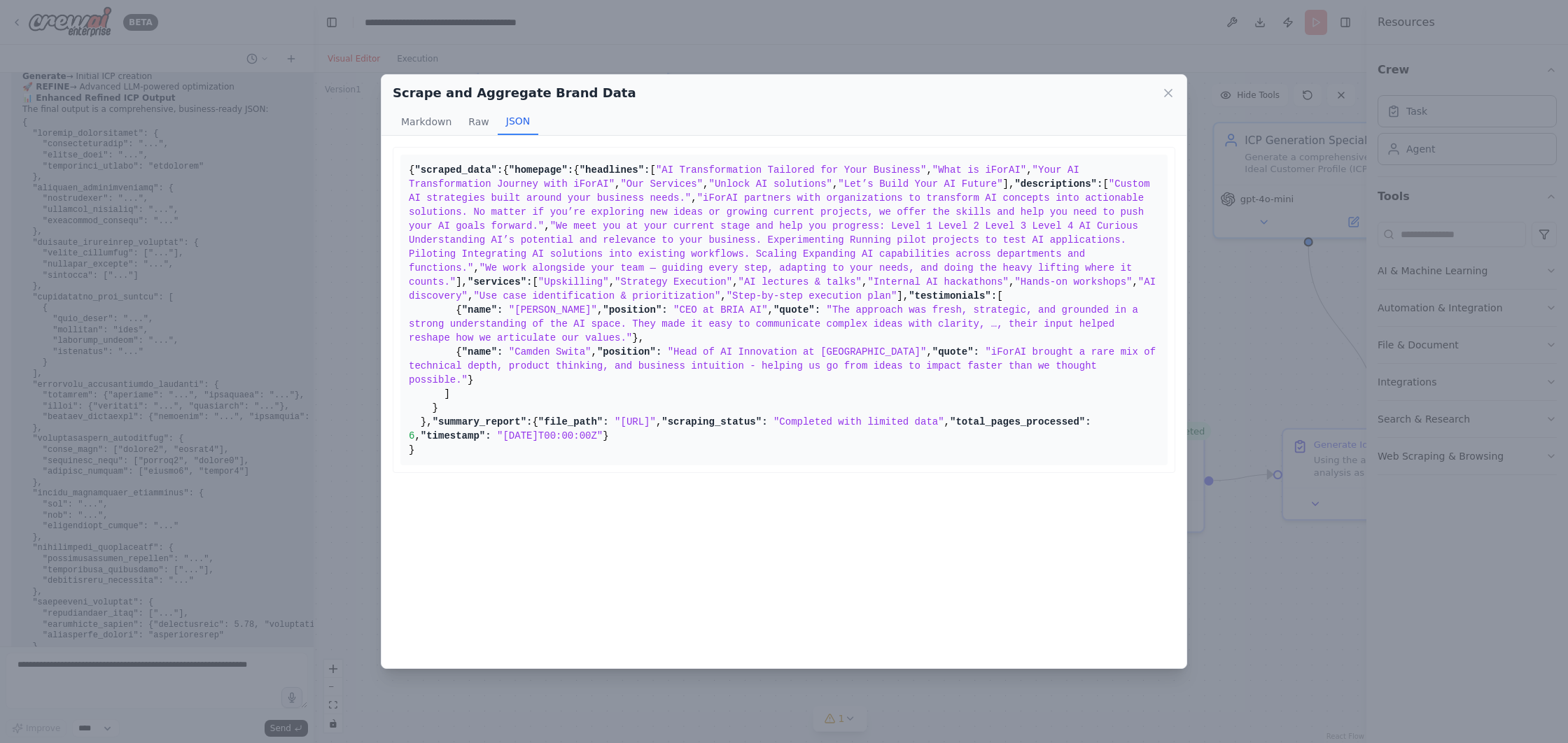
scroll to position [0, 0]
click at [312, 312] on div "Scrape and Aggregate Brand Data Markdown Raw JSON ... Show more { "scraped_data…" at bounding box center [784, 372] width 1568 height 743
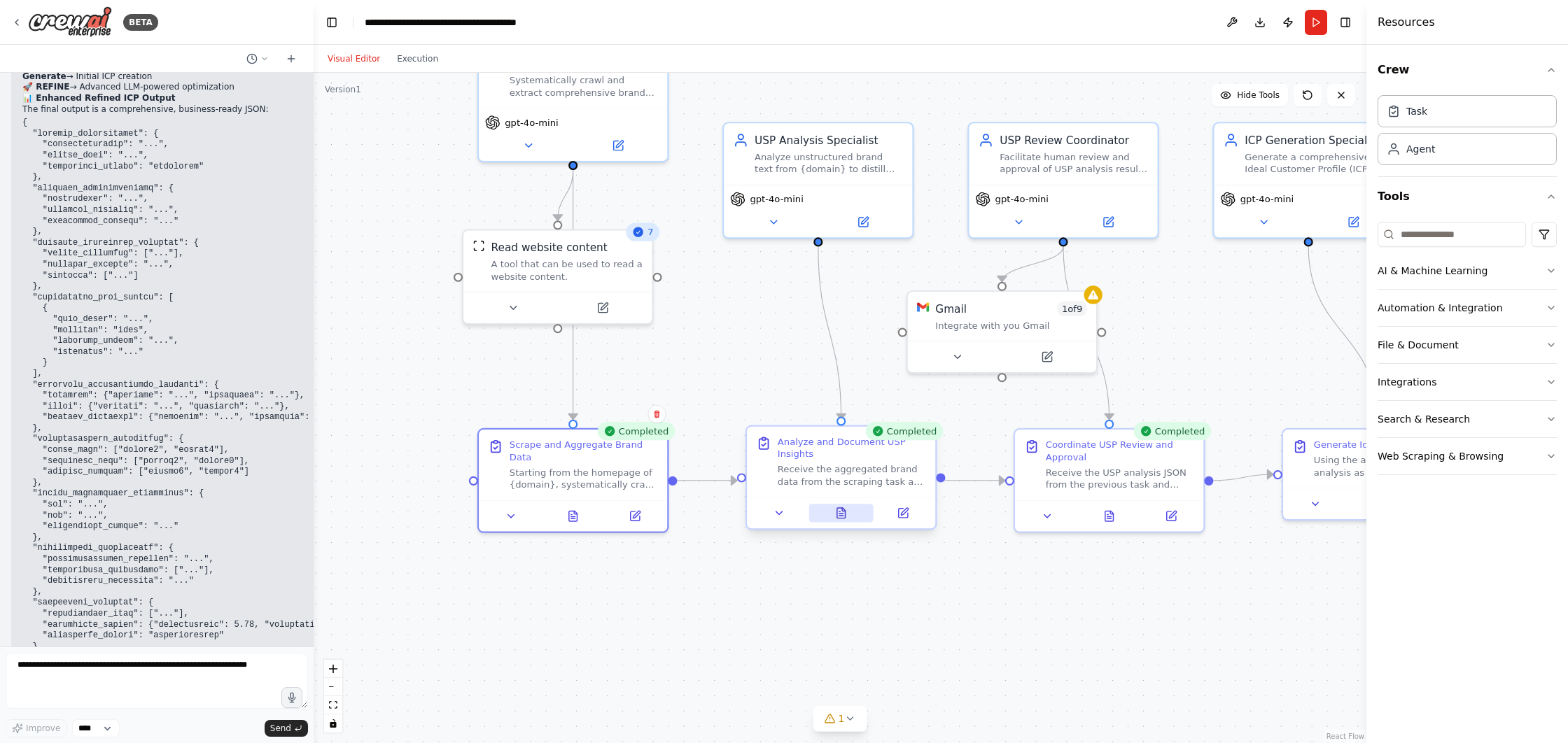
click at [840, 511] on button at bounding box center [841, 513] width 66 height 18
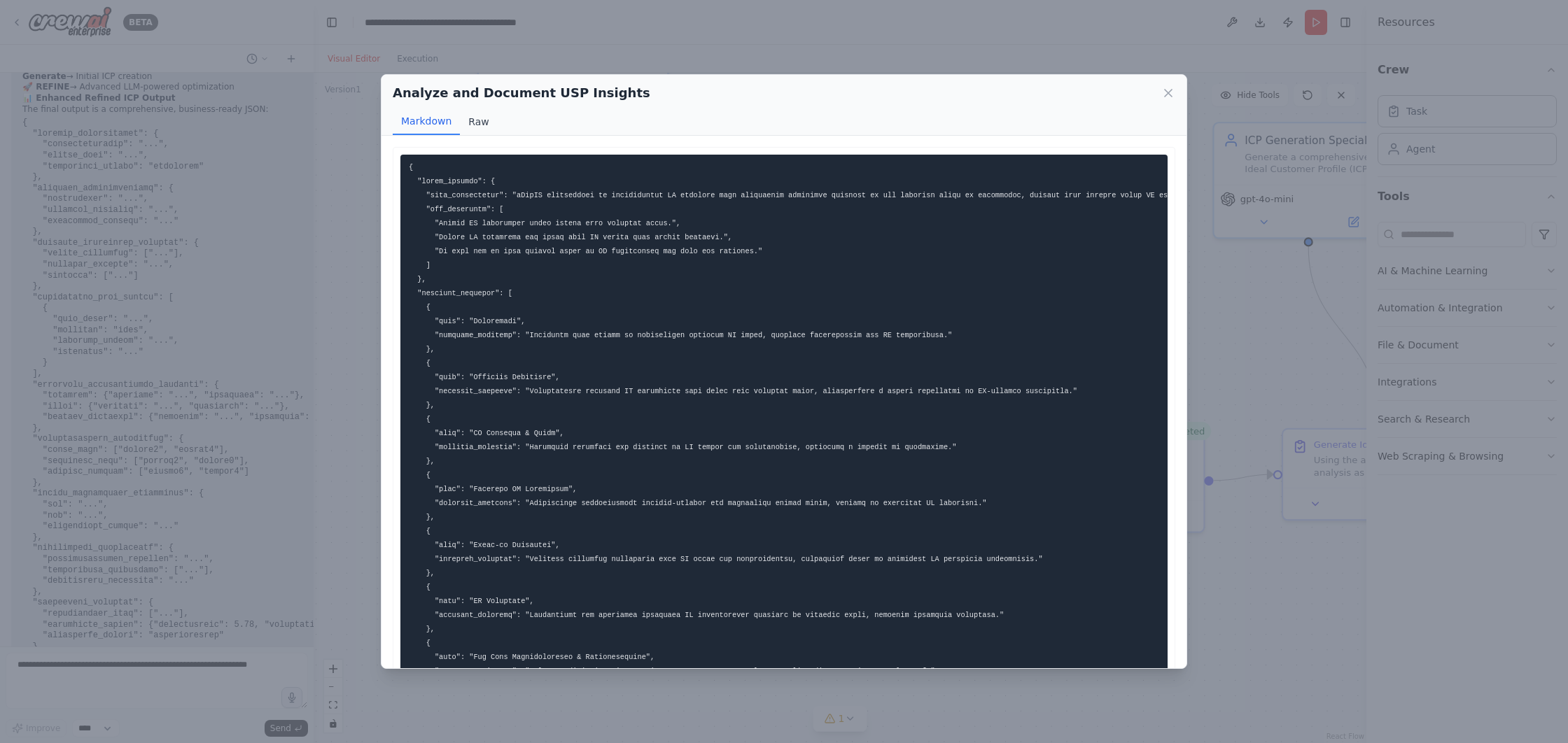
click at [471, 118] on button "Raw" at bounding box center [477, 122] width 37 height 27
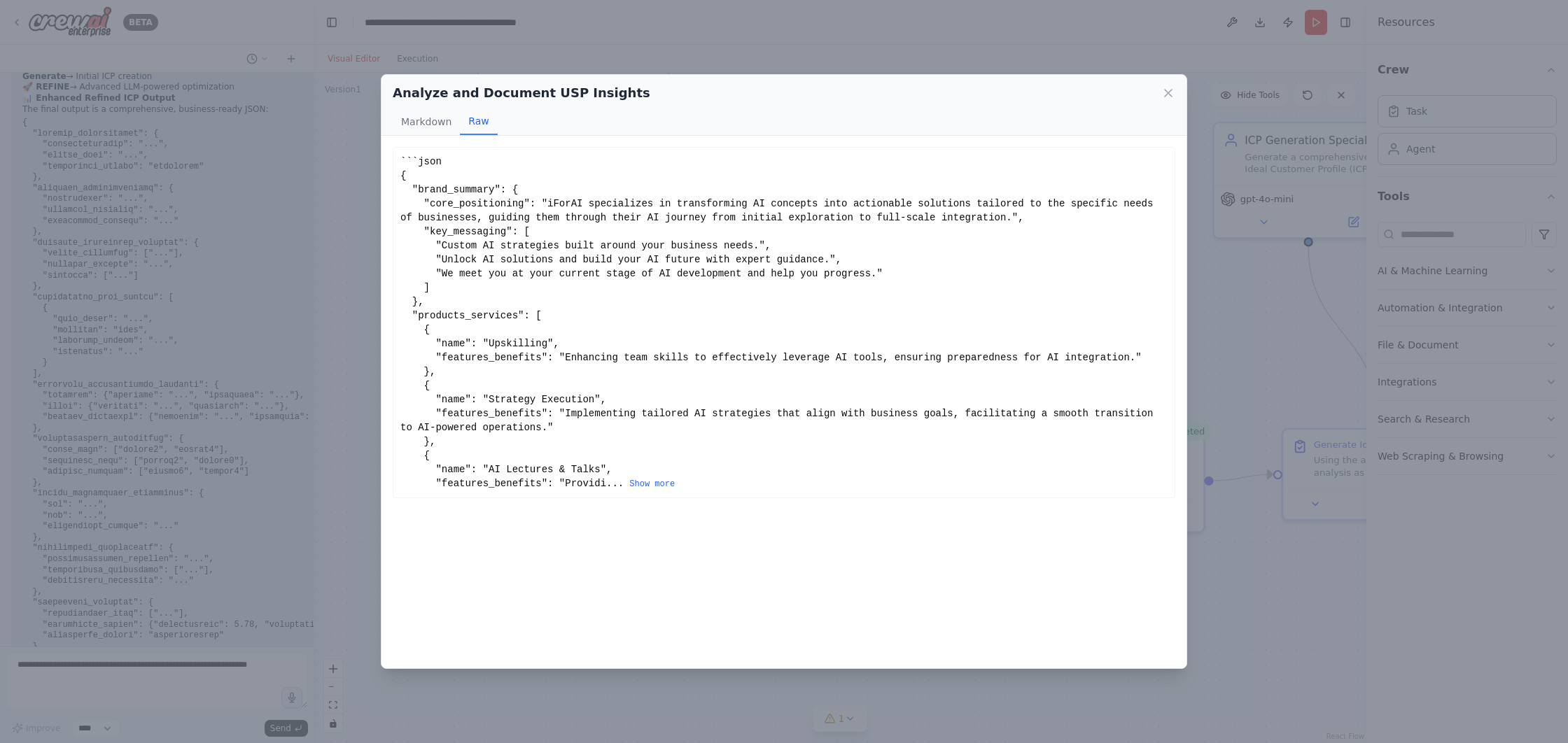
click at [362, 329] on div "Analyze and Document USP Insights Markdown Raw ... Show more Not valid JSON" at bounding box center [784, 372] width 1568 height 743
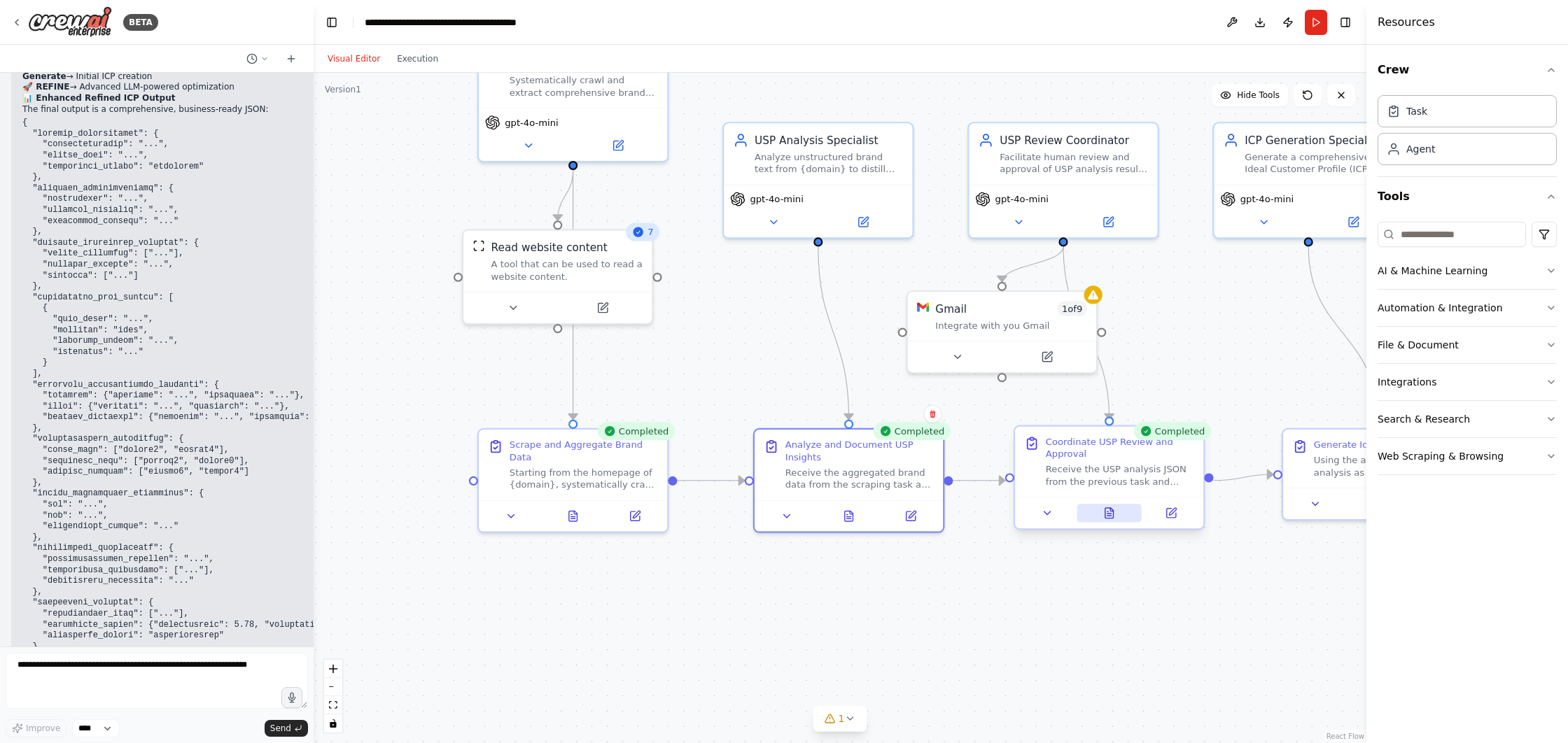
click at [1111, 516] on icon at bounding box center [1108, 513] width 8 height 11
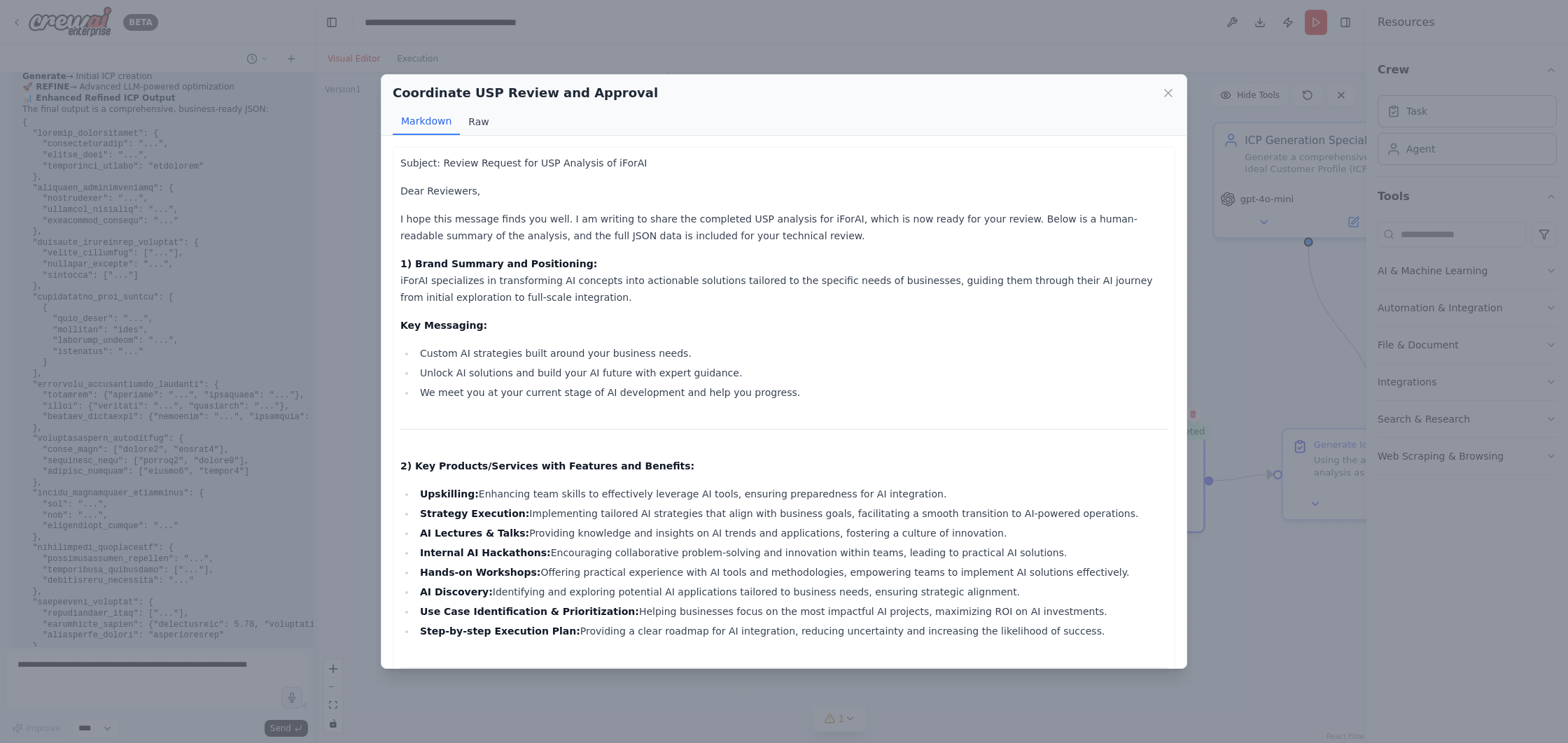
click at [476, 123] on button "Raw" at bounding box center [477, 122] width 37 height 27
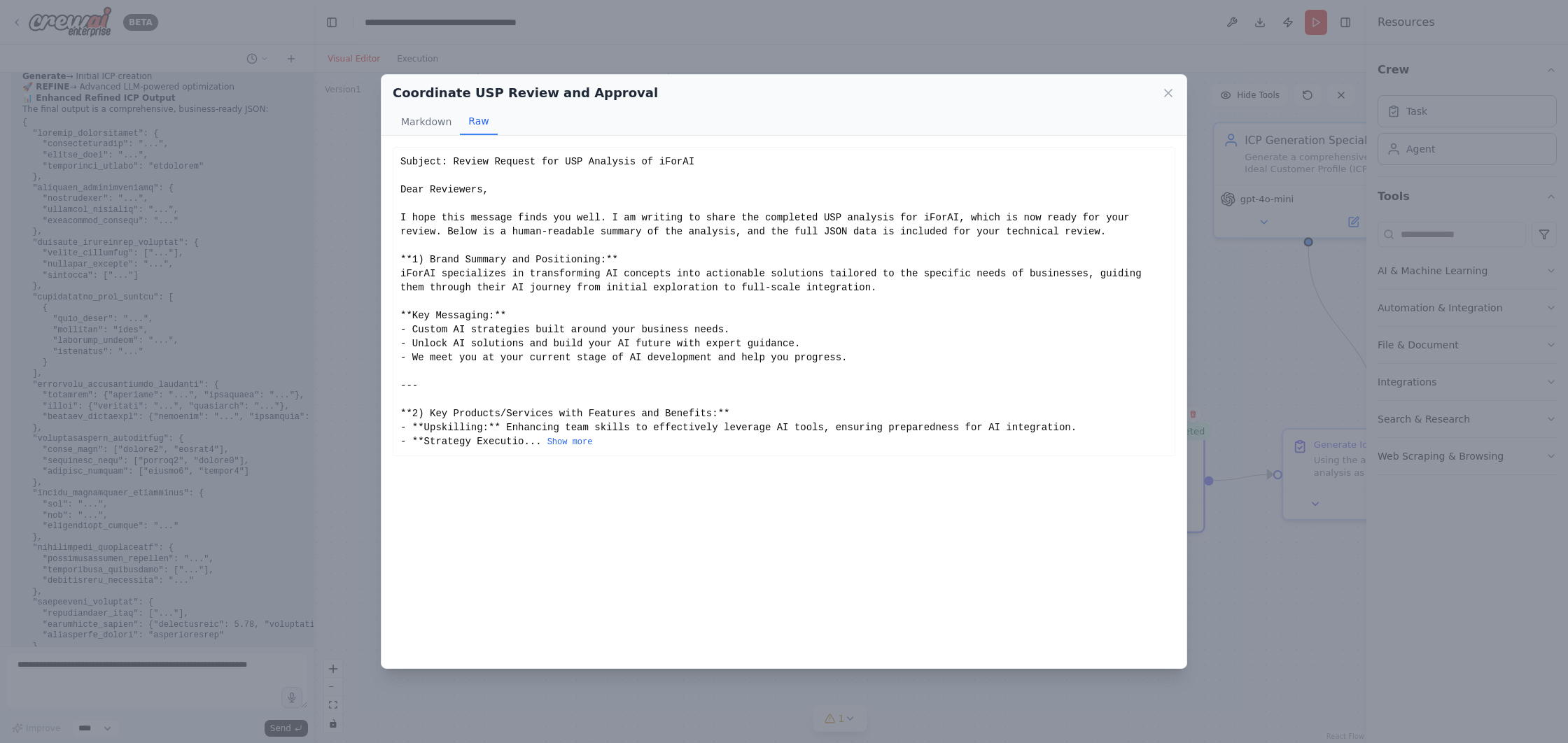
click at [357, 227] on div "Coordinate USP Review and Approval Markdown Raw Subject: Review Request for USP…" at bounding box center [784, 372] width 1568 height 743
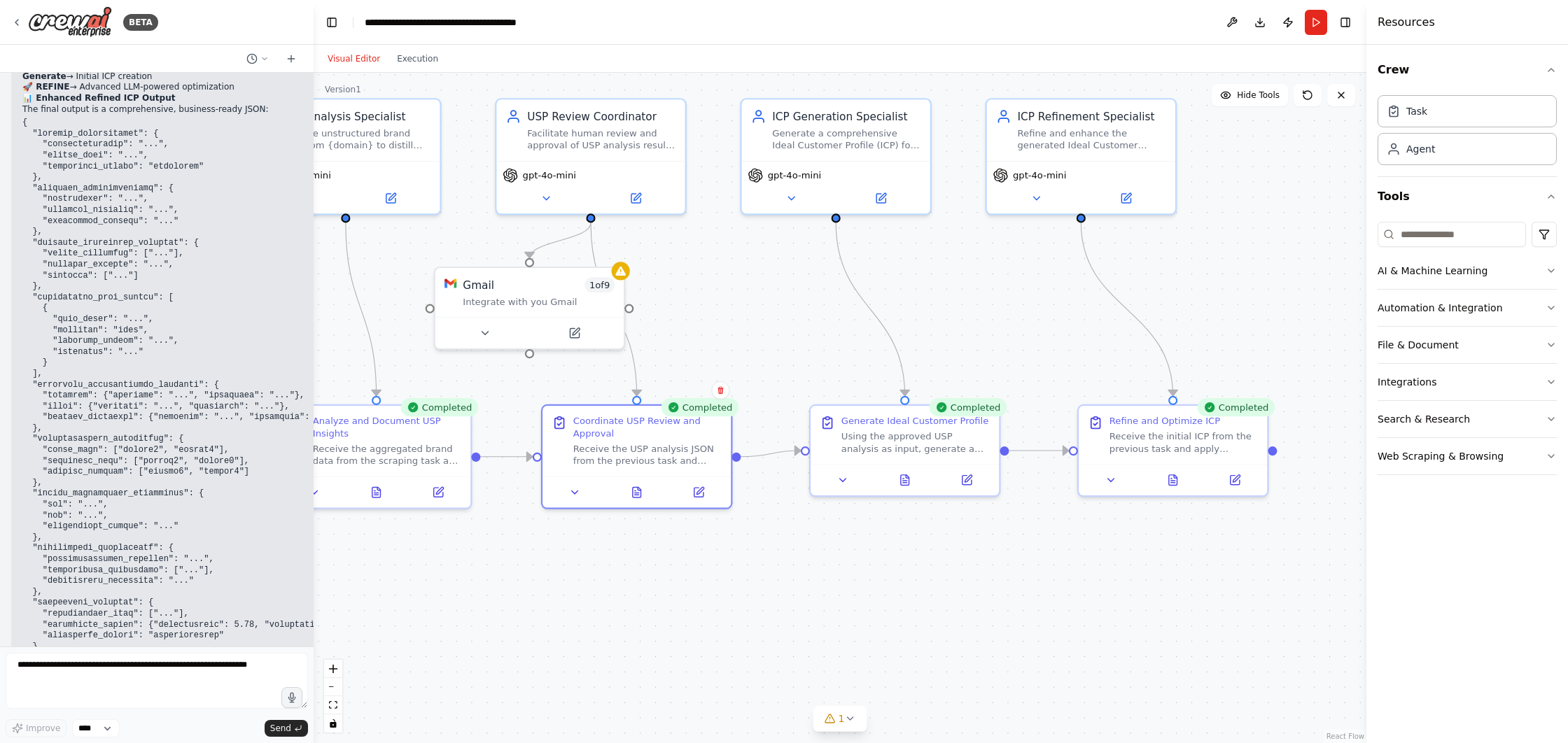
drag, startPoint x: 1159, startPoint y: 567, endPoint x: 687, endPoint y: 543, distance: 472.6
click at [687, 543] on div ".deletable-edge-delete-btn { width: 20px; height: 20px; border: 0px solid #ffff…" at bounding box center [839, 407] width 1053 height 670
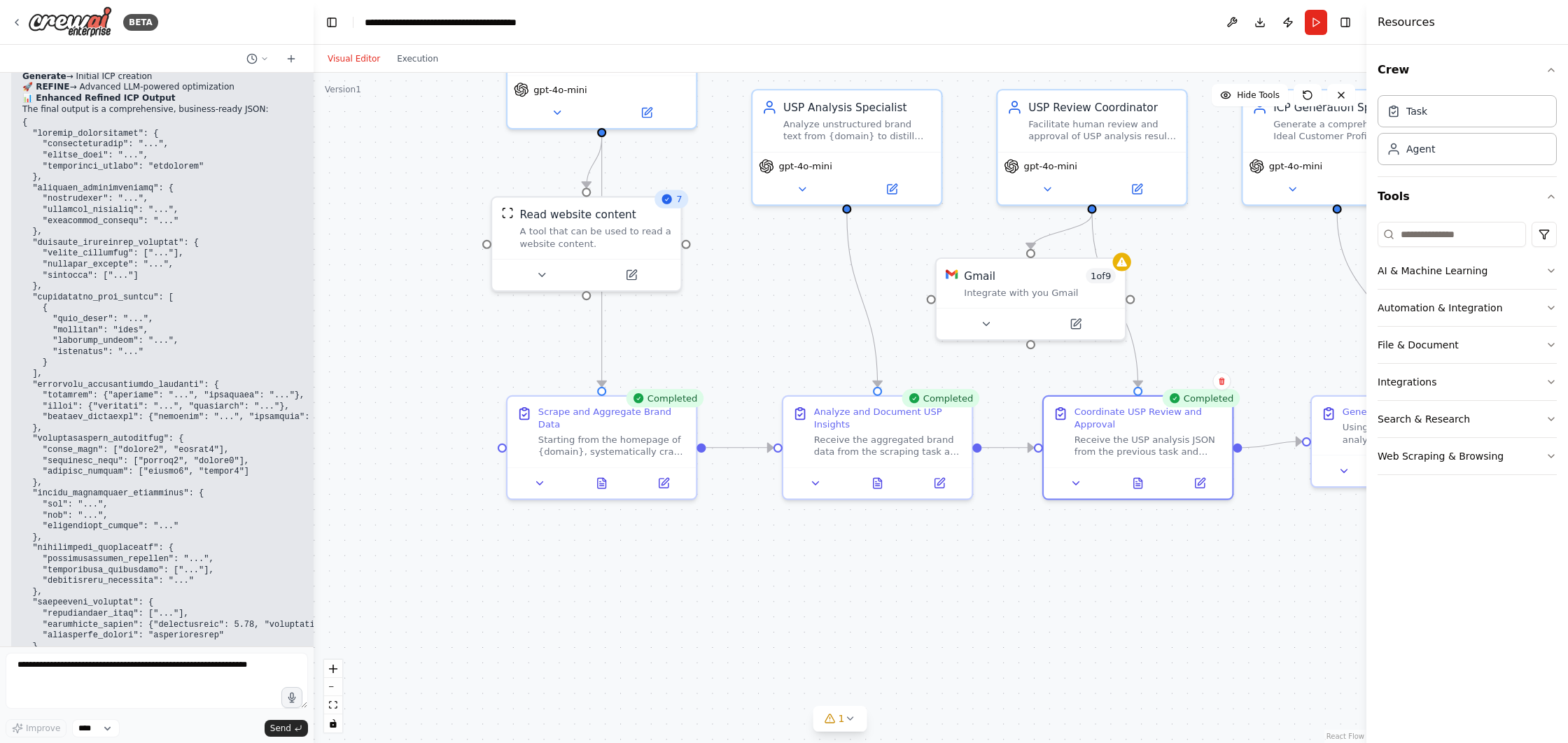
drag, startPoint x: 501, startPoint y: 565, endPoint x: 989, endPoint y: 556, distance: 488.1
click at [989, 556] on div ".deletable-edge-delete-btn { width: 20px; height: 20px; border: 0px solid #ffff…" at bounding box center [839, 407] width 1053 height 670
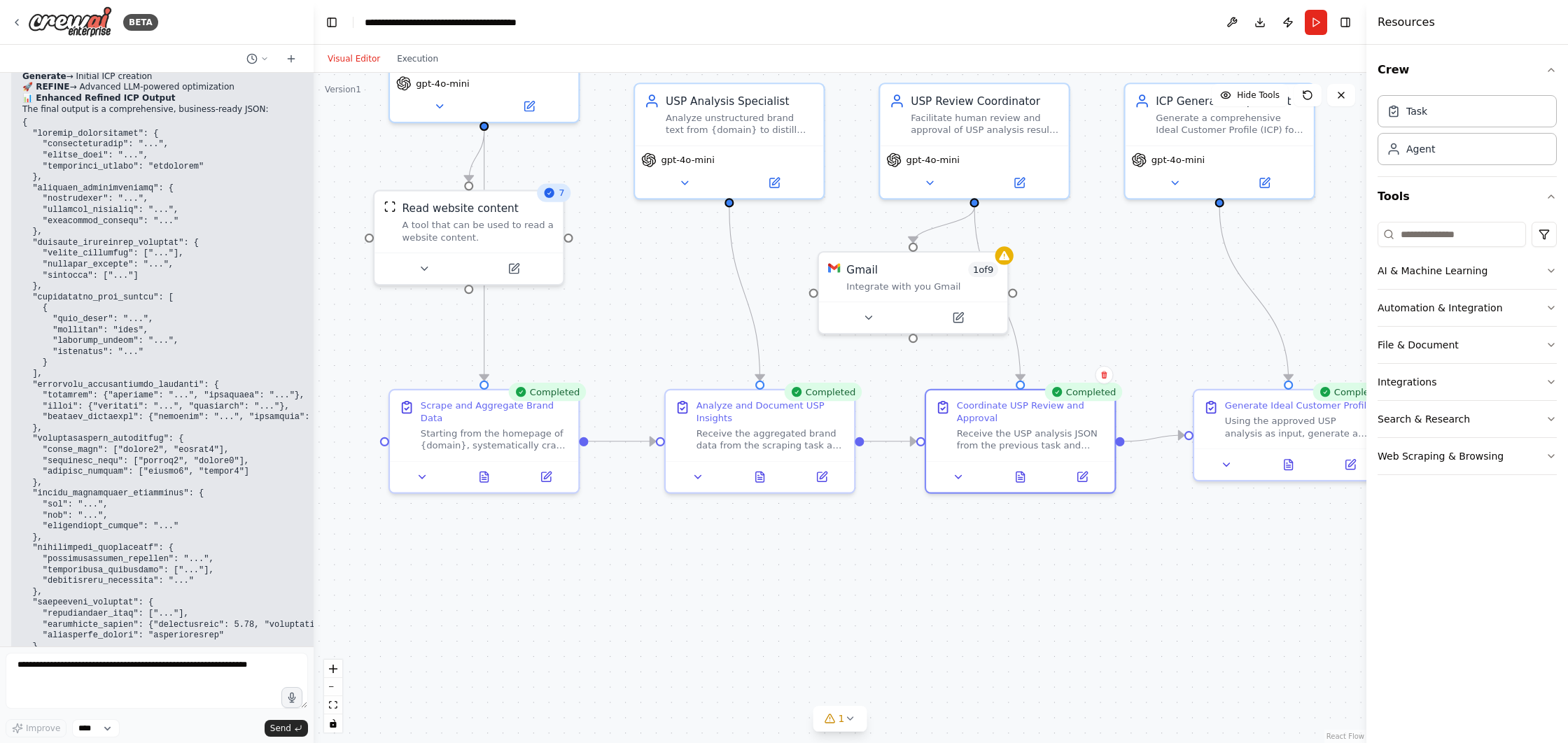
drag, startPoint x: 1052, startPoint y: 552, endPoint x: 930, endPoint y: 546, distance: 122.1
click at [930, 546] on div ".deletable-edge-delete-btn { width: 20px; height: 20px; border: 0px solid #ffff…" at bounding box center [839, 407] width 1053 height 670
click at [772, 444] on div "Receive the aggregated brand data from the scraping task and perform comprehens…" at bounding box center [766, 436] width 148 height 24
click at [755, 475] on icon at bounding box center [756, 475] width 4 height 0
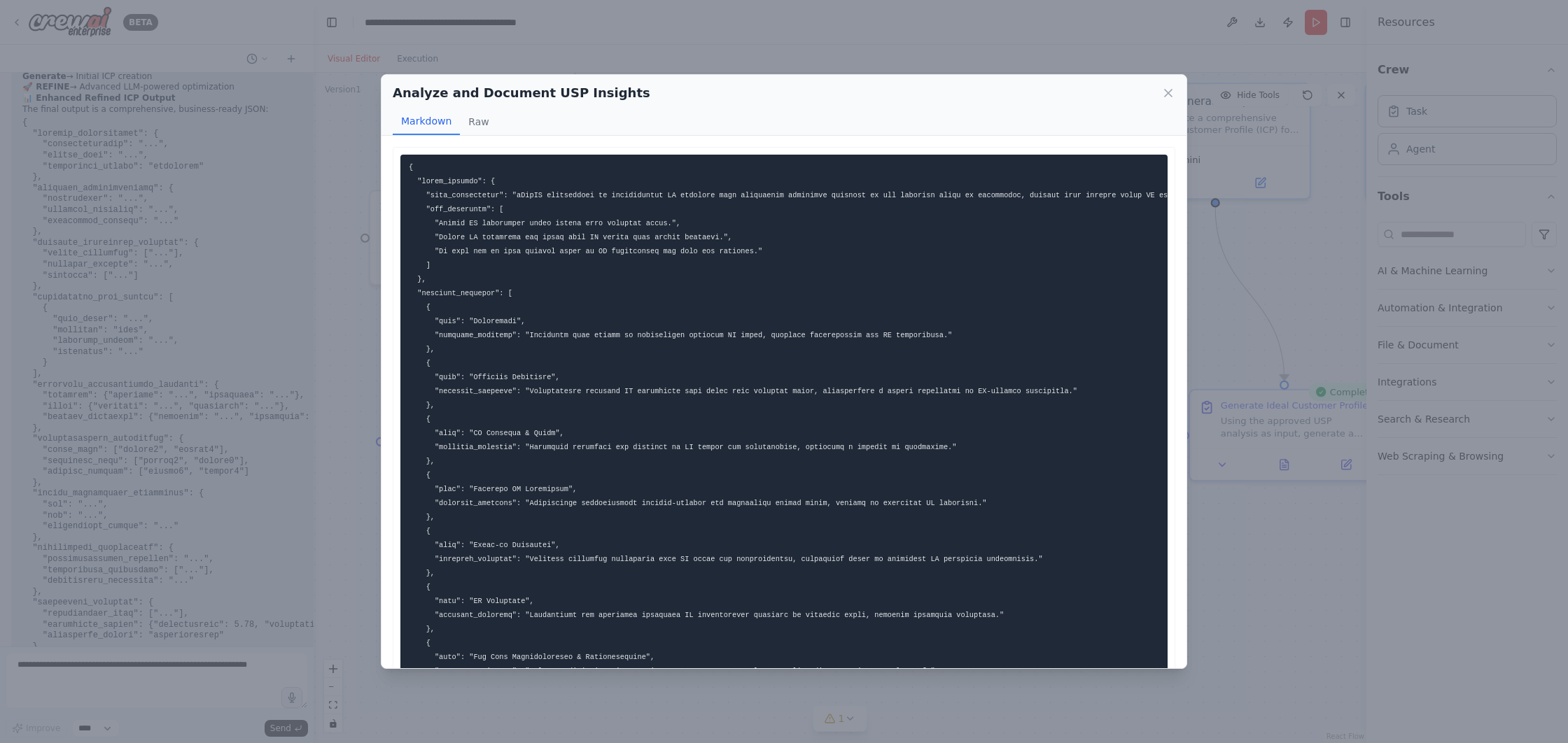
click at [1306, 625] on div "Analyze and Document USP Insights Markdown Raw ... Show more Not valid JSON" at bounding box center [784, 372] width 1568 height 743
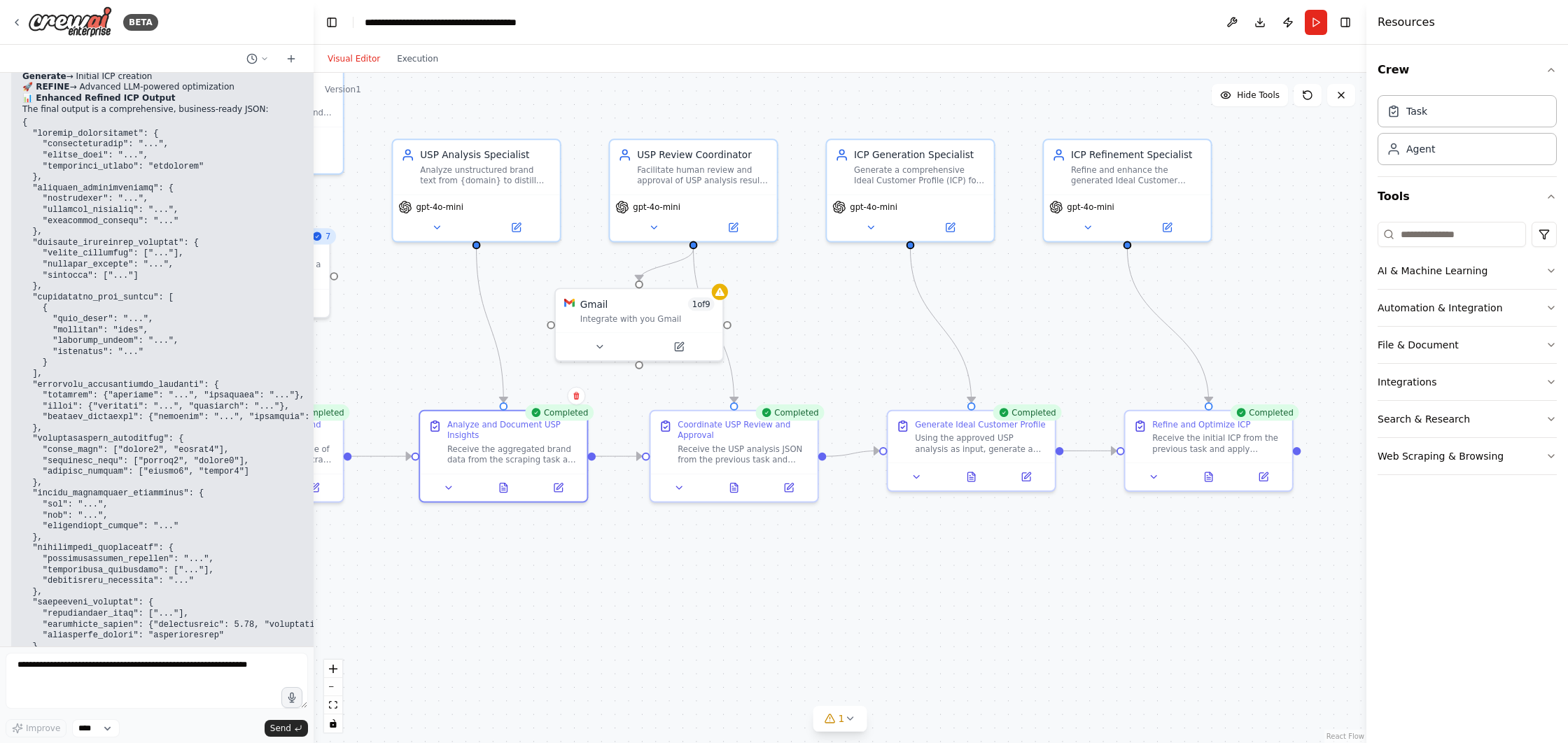
drag, startPoint x: 1149, startPoint y: 590, endPoint x: 869, endPoint y: 584, distance: 280.1
click at [869, 584] on div ".deletable-edge-delete-btn { width: 20px; height: 20px; border: 0px solid #ffff…" at bounding box center [839, 407] width 1053 height 670
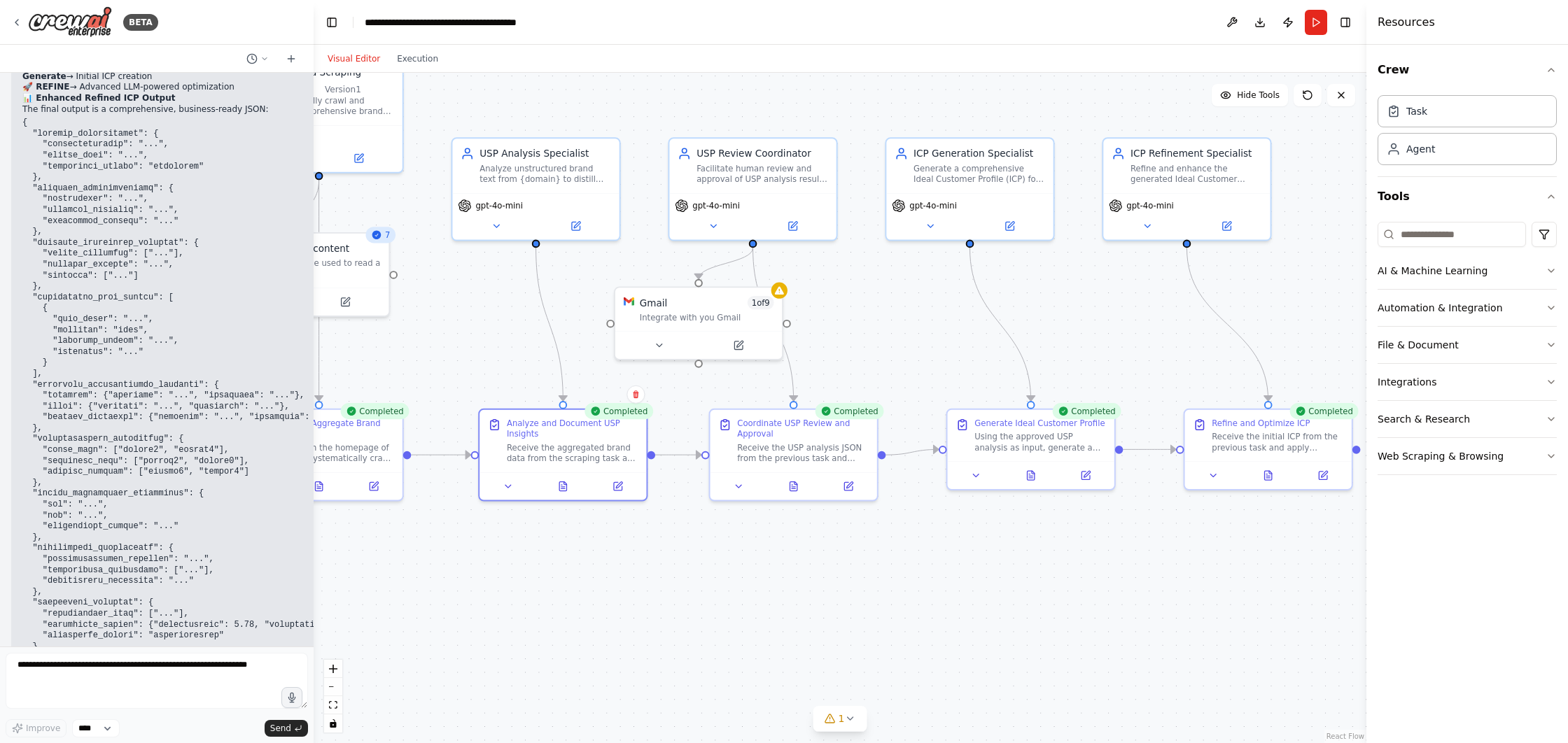
drag, startPoint x: 754, startPoint y: 576, endPoint x: 1098, endPoint y: 577, distance: 344.0
click at [1098, 577] on div ".deletable-edge-delete-btn { width: 20px; height: 20px; border: 0px solid #ffff…" at bounding box center [839, 407] width 1053 height 670
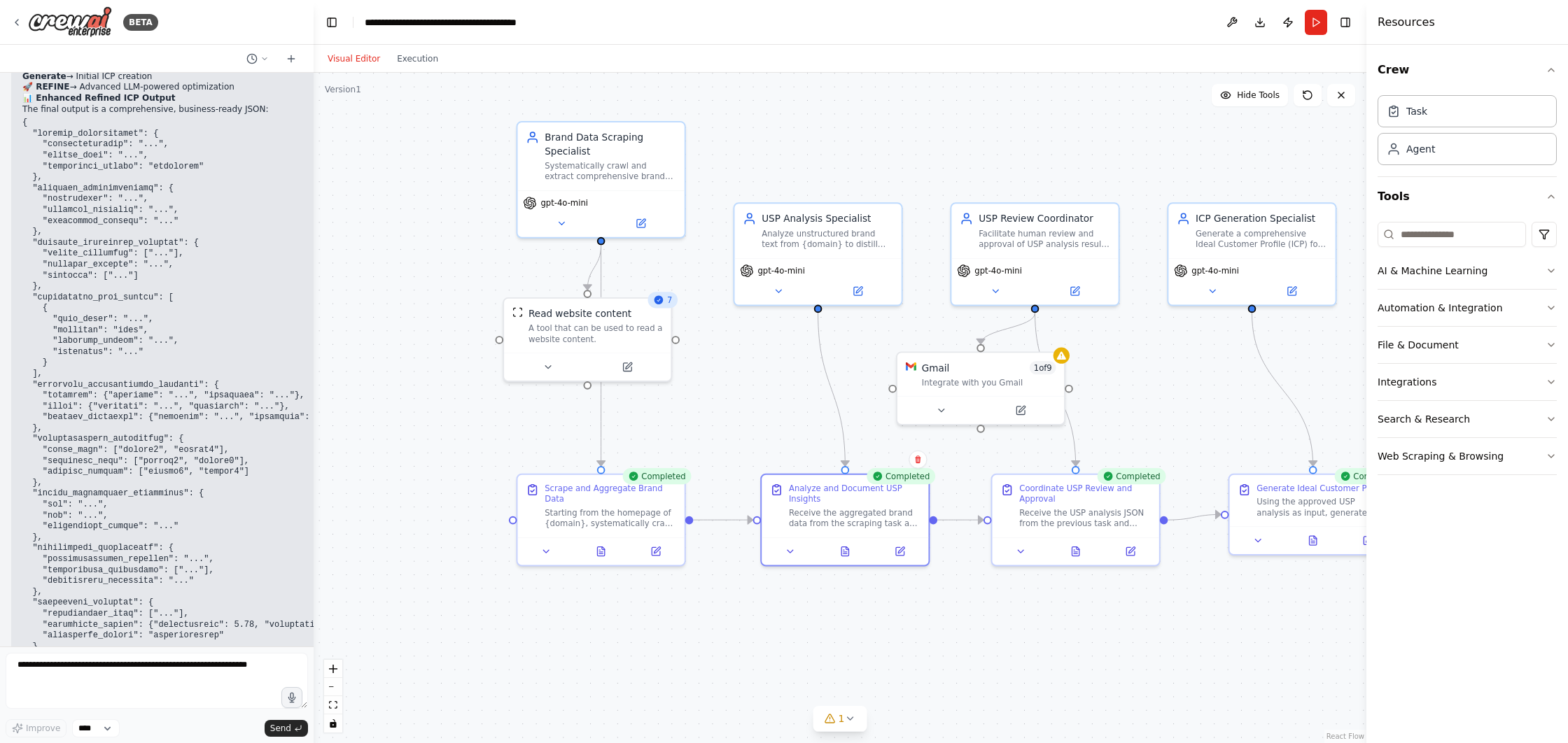
drag, startPoint x: 1098, startPoint y: 577, endPoint x: 1091, endPoint y: 645, distance: 68.4
click at [1091, 645] on div ".deletable-edge-delete-btn { width: 20px; height: 20px; border: 0px solid #ffff…" at bounding box center [839, 407] width 1053 height 670
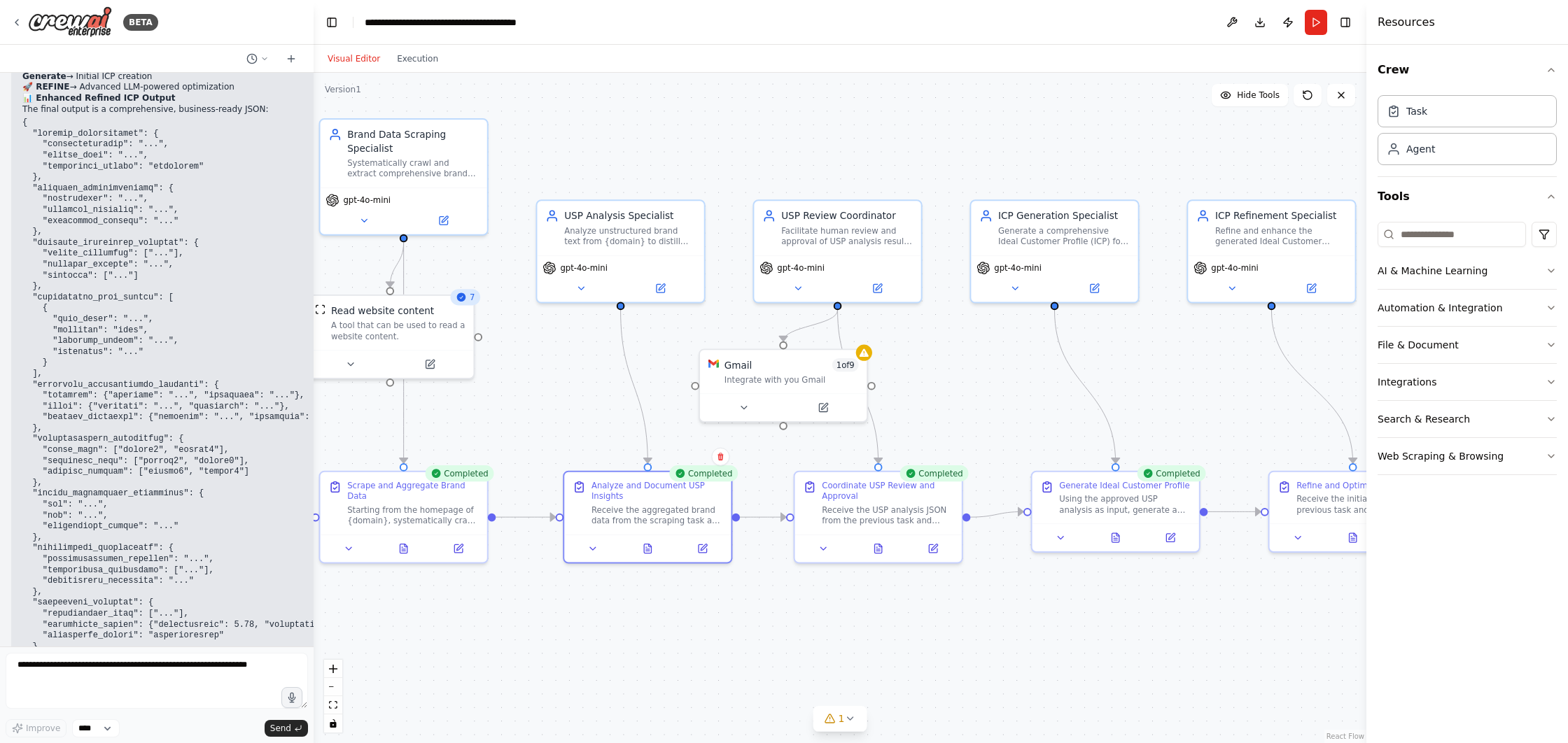
drag, startPoint x: 1258, startPoint y: 622, endPoint x: 939, endPoint y: 612, distance: 319.2
click at [937, 612] on div ".deletable-edge-delete-btn { width: 20px; height: 20px; border: 0px solid #ffff…" at bounding box center [839, 407] width 1053 height 670
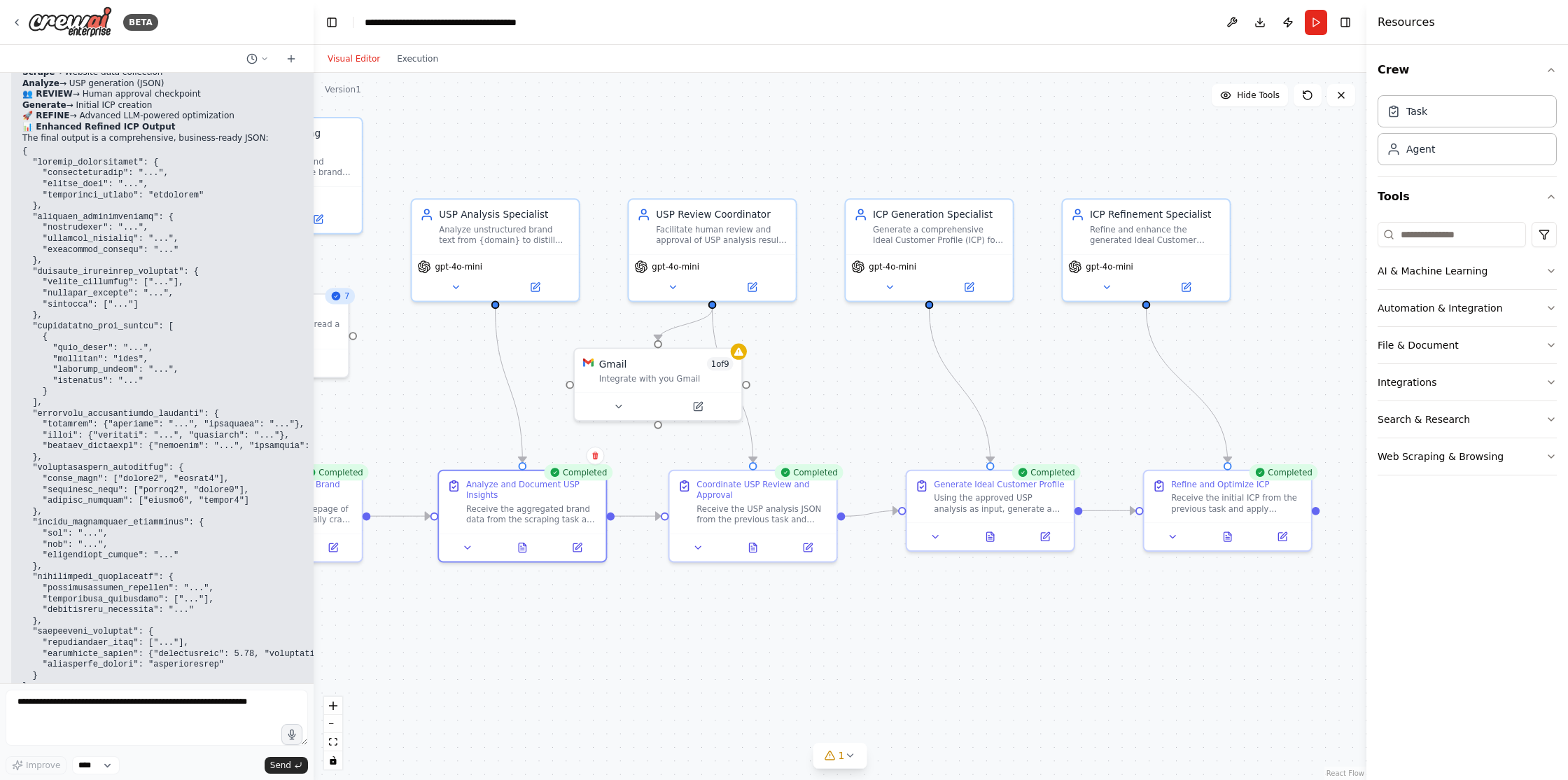
scroll to position [7894, 0]
